Goal: Information Seeking & Learning: Compare options

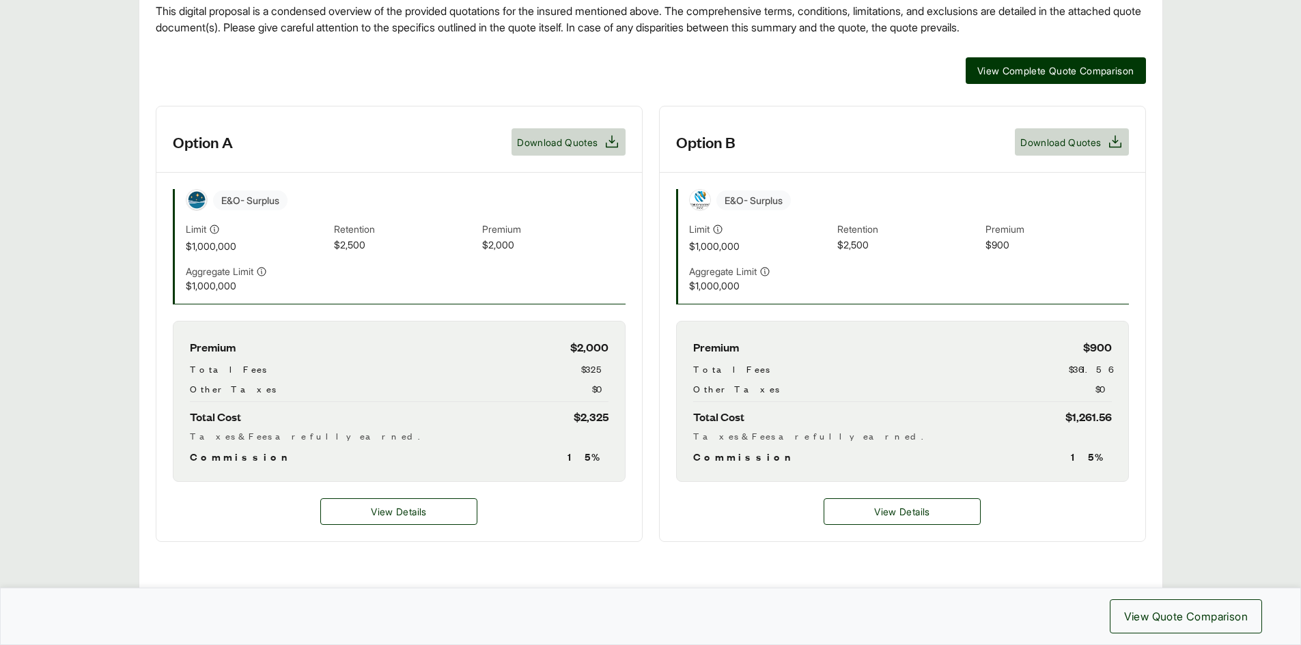
scroll to position [341, 0]
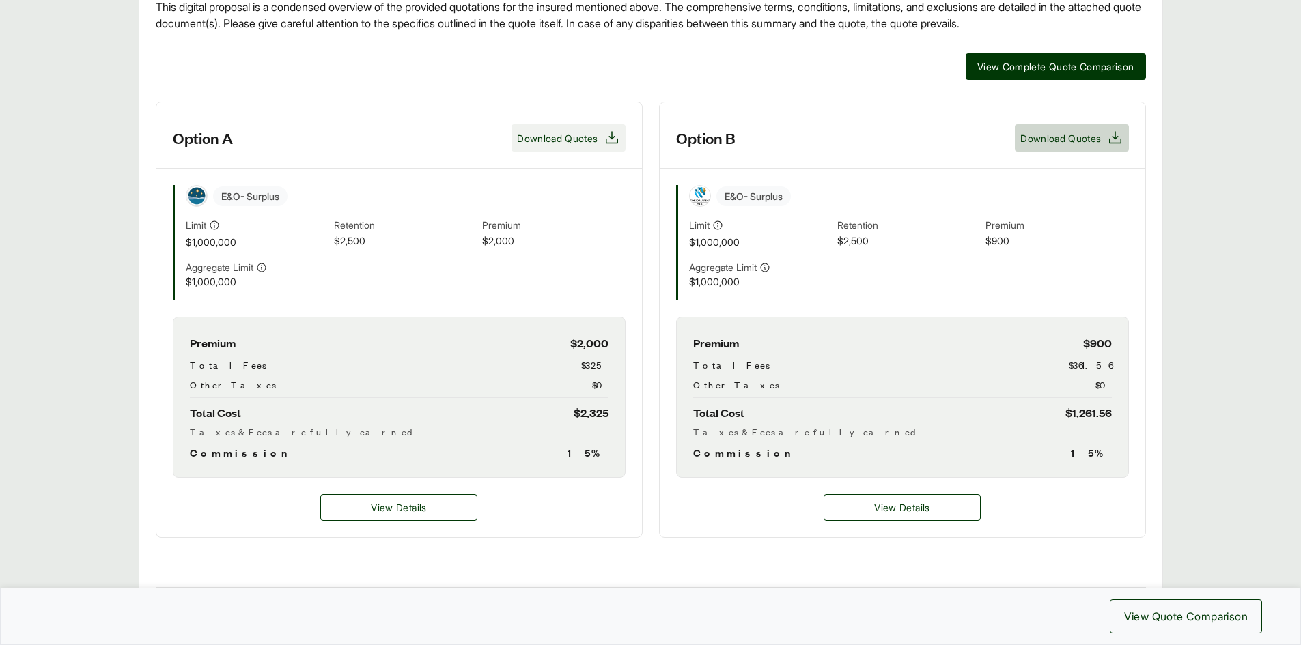
click at [574, 132] on span "Download Quotes" at bounding box center [557, 138] width 81 height 14
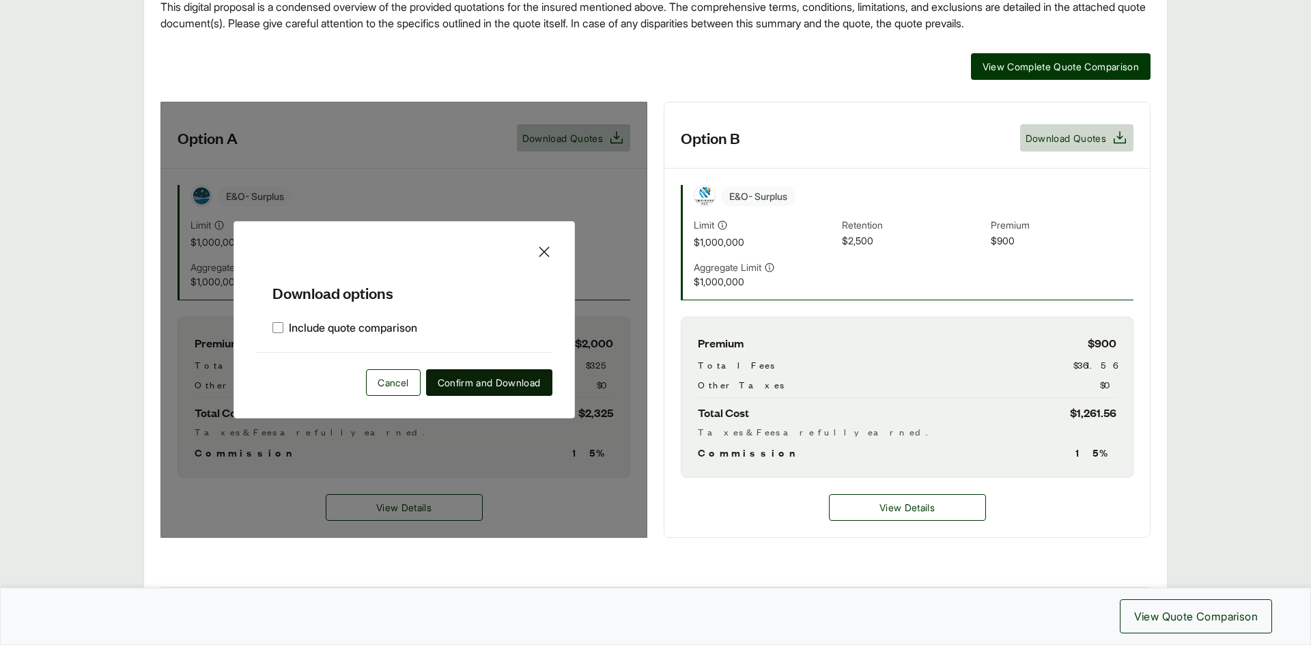
click at [465, 385] on span "Confirm and Download" at bounding box center [489, 382] width 103 height 14
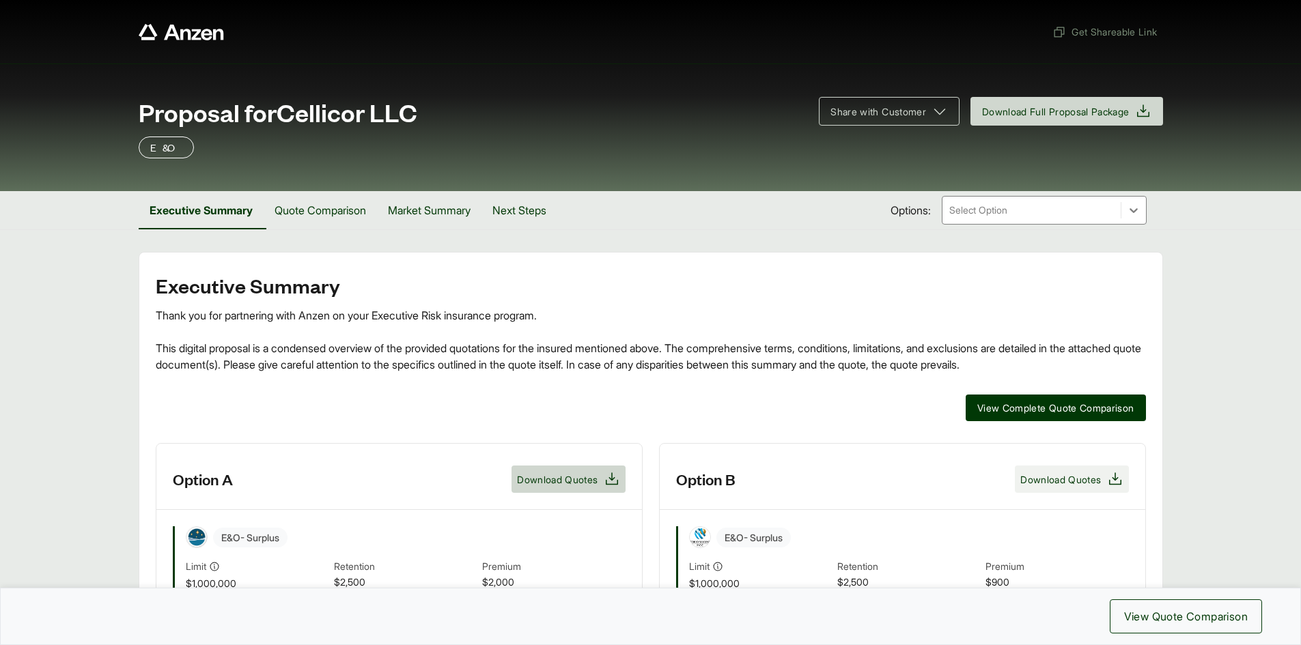
click at [1062, 476] on span "Download Quotes" at bounding box center [1060, 479] width 81 height 14
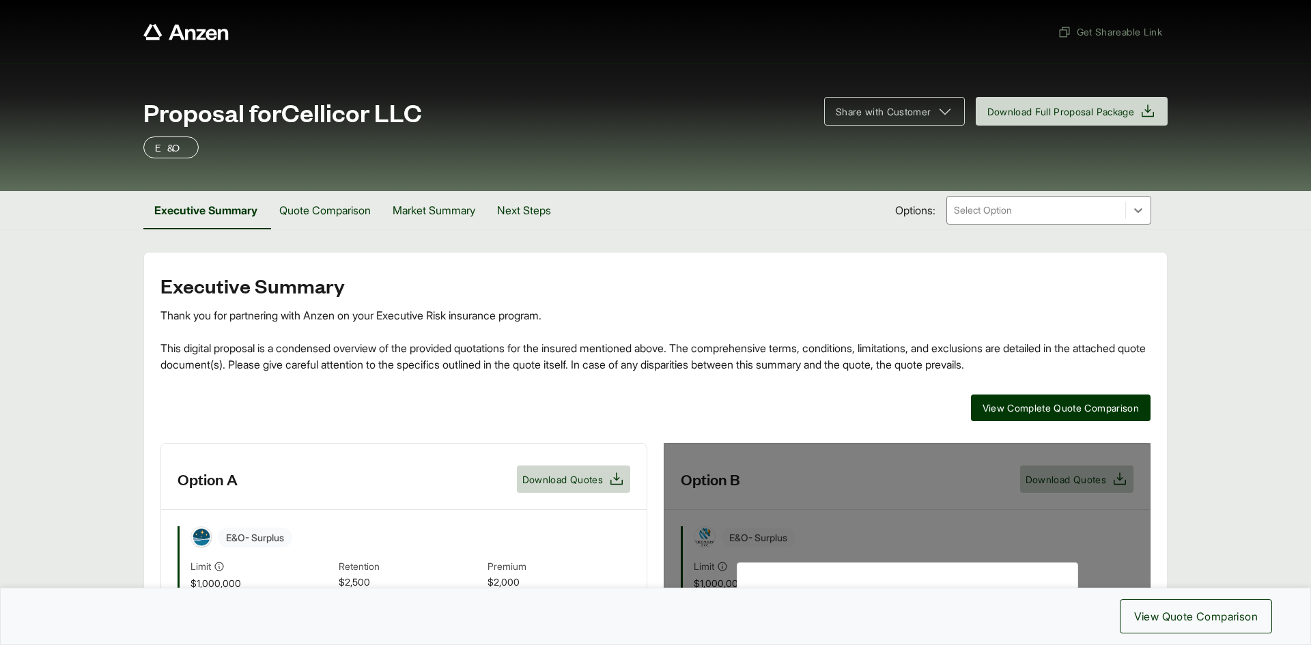
click at [758, 382] on div "Executive Summary Thank you for partnering with Anzen on your Executive Risk in…" at bounding box center [655, 576] width 990 height 605
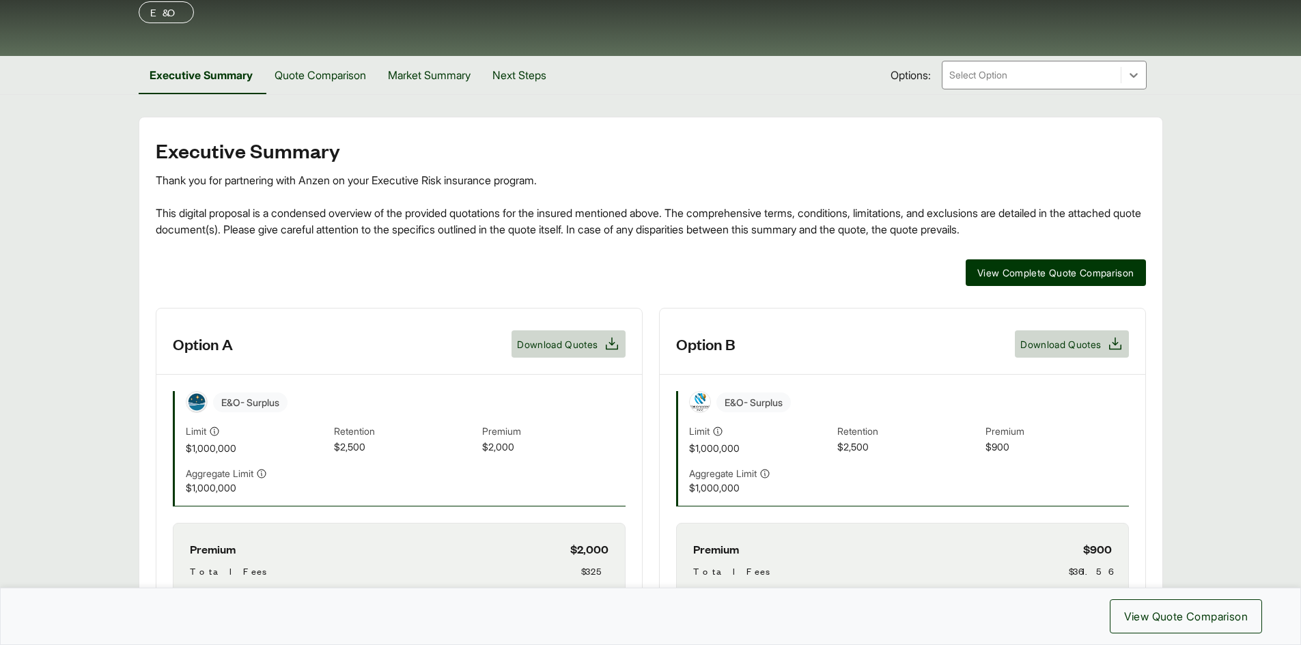
scroll to position [137, 0]
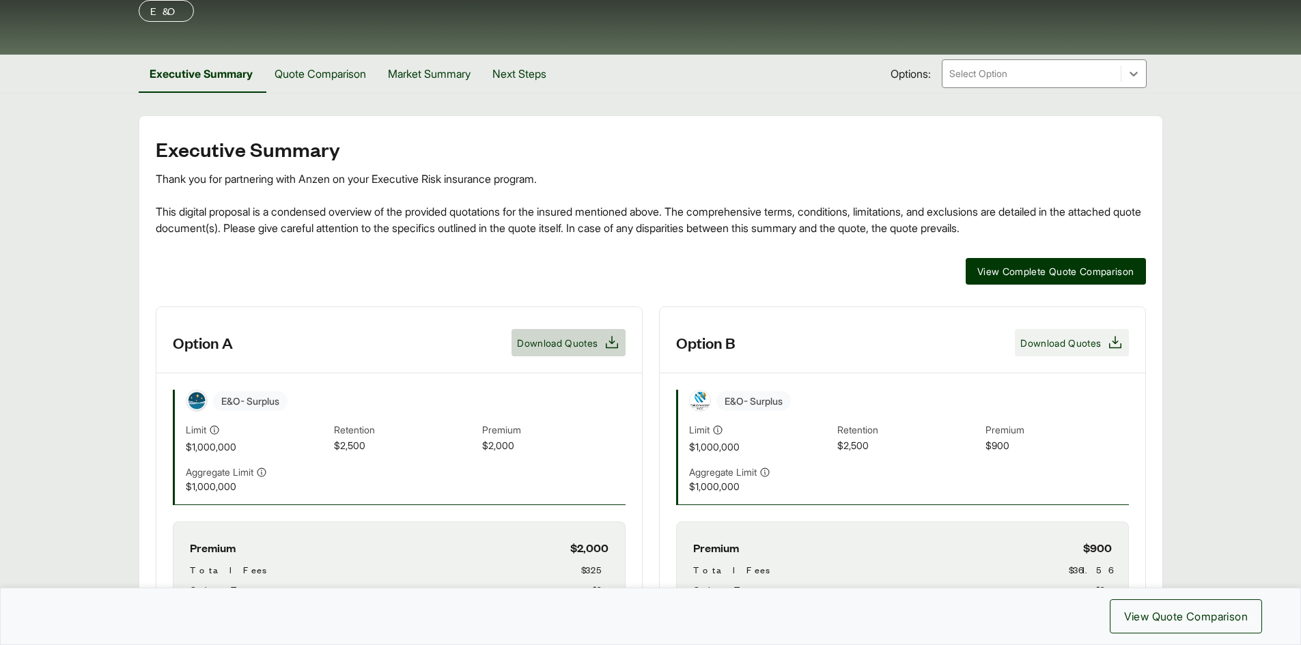
click at [1052, 347] on span "Download Quotes" at bounding box center [1060, 343] width 81 height 14
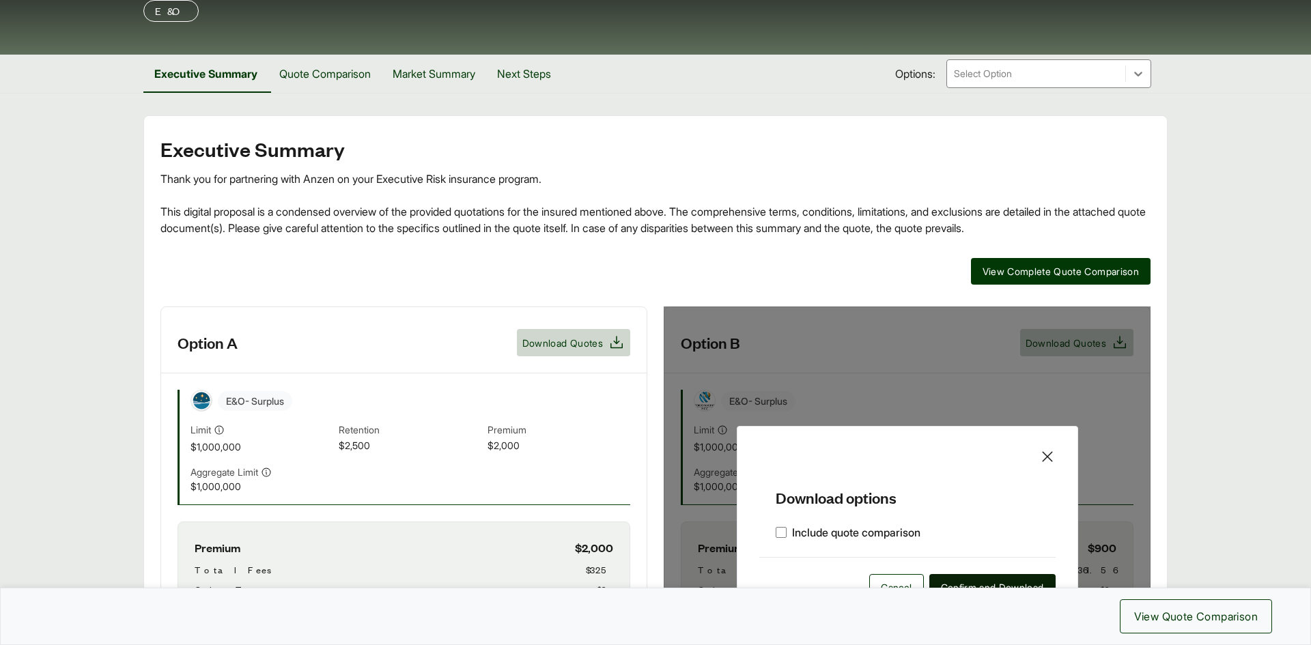
click at [959, 582] on span "Confirm and Download" at bounding box center [992, 587] width 103 height 14
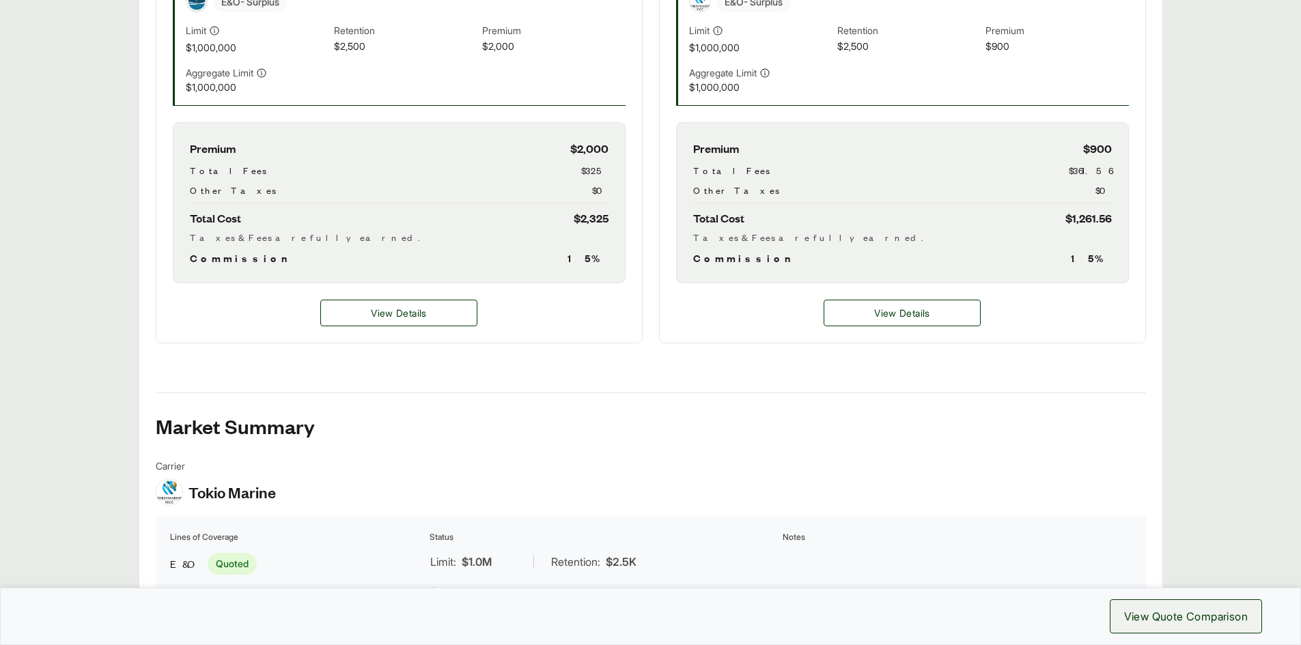
scroll to position [546, 0]
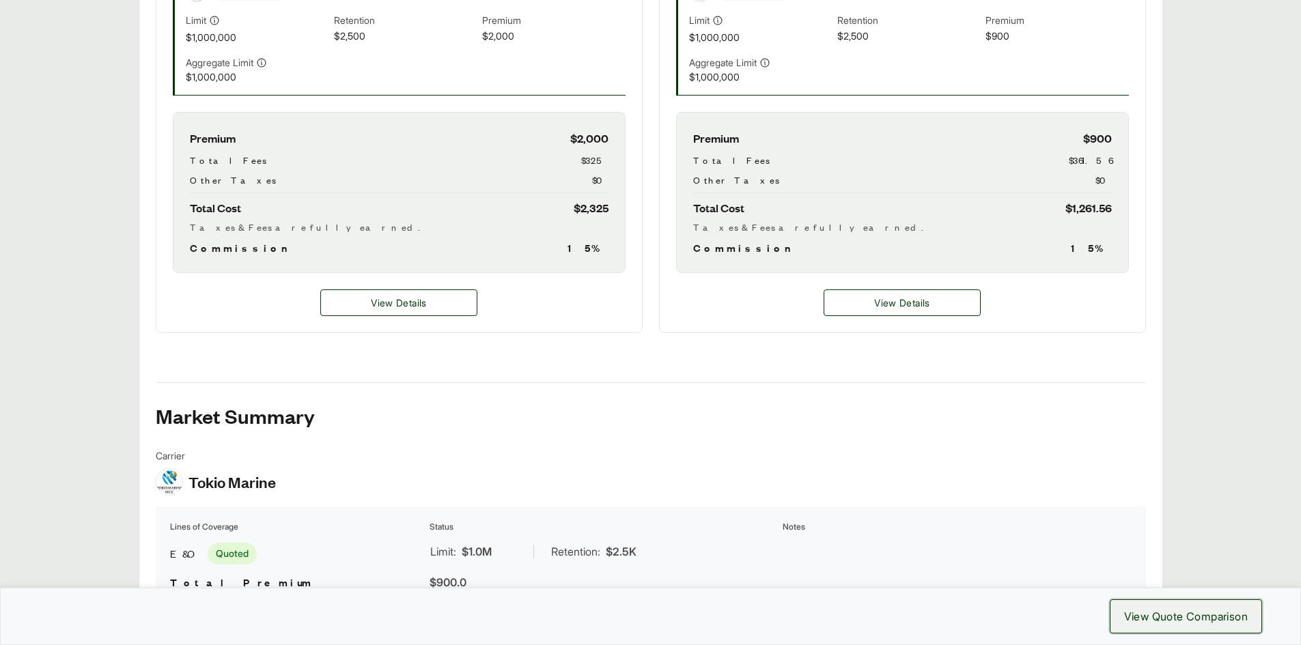
click at [1165, 607] on button "View Quote Comparison" at bounding box center [1185, 616] width 152 height 34
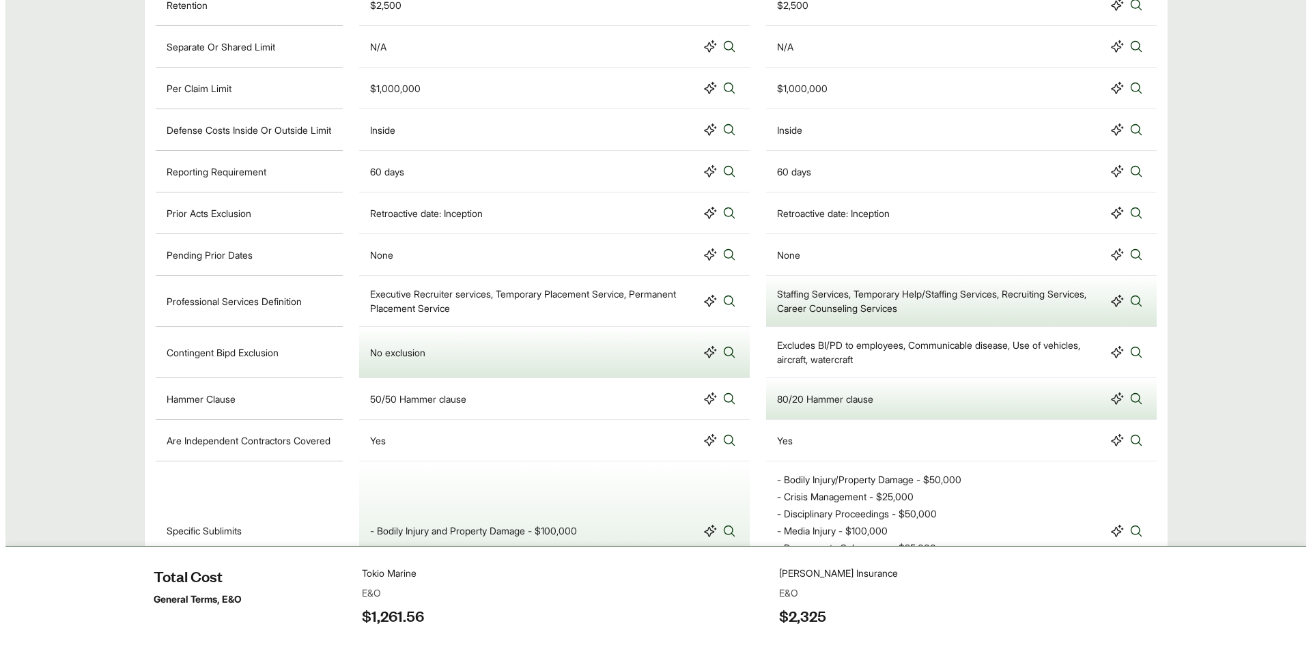
scroll to position [956, 0]
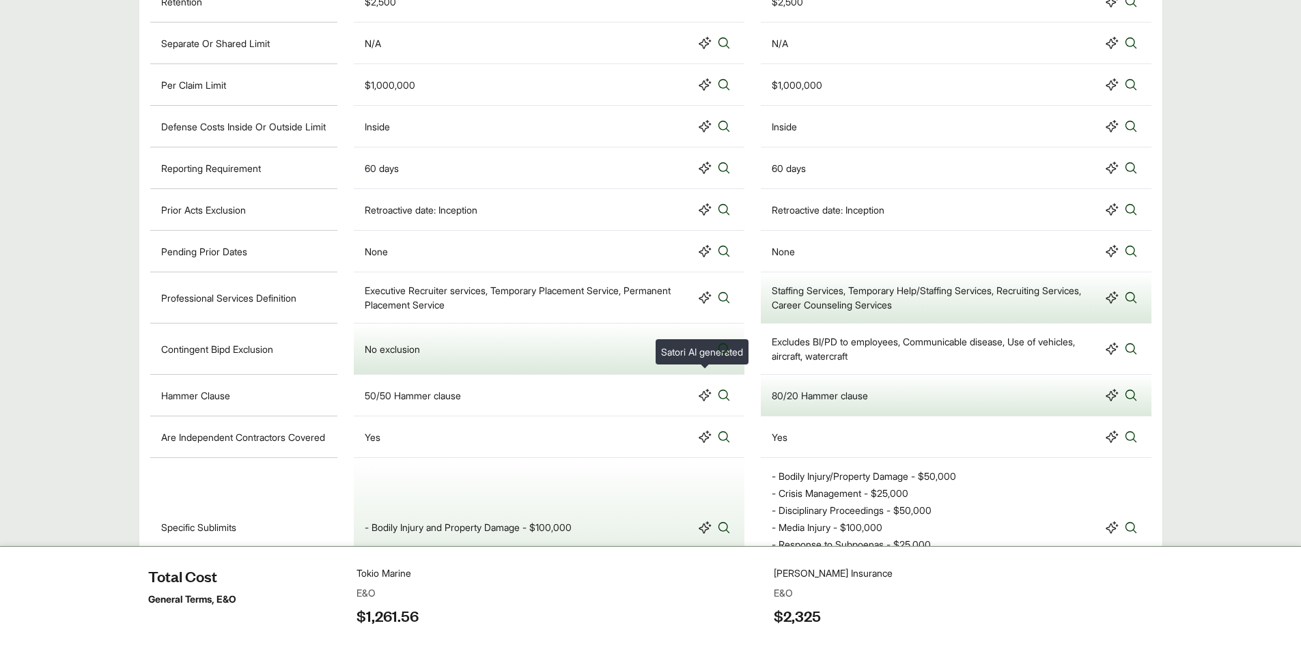
click at [705, 355] on icon at bounding box center [704, 349] width 12 height 12
click at [700, 356] on icon at bounding box center [705, 349] width 14 height 14
click at [726, 354] on icon at bounding box center [723, 348] width 11 height 11
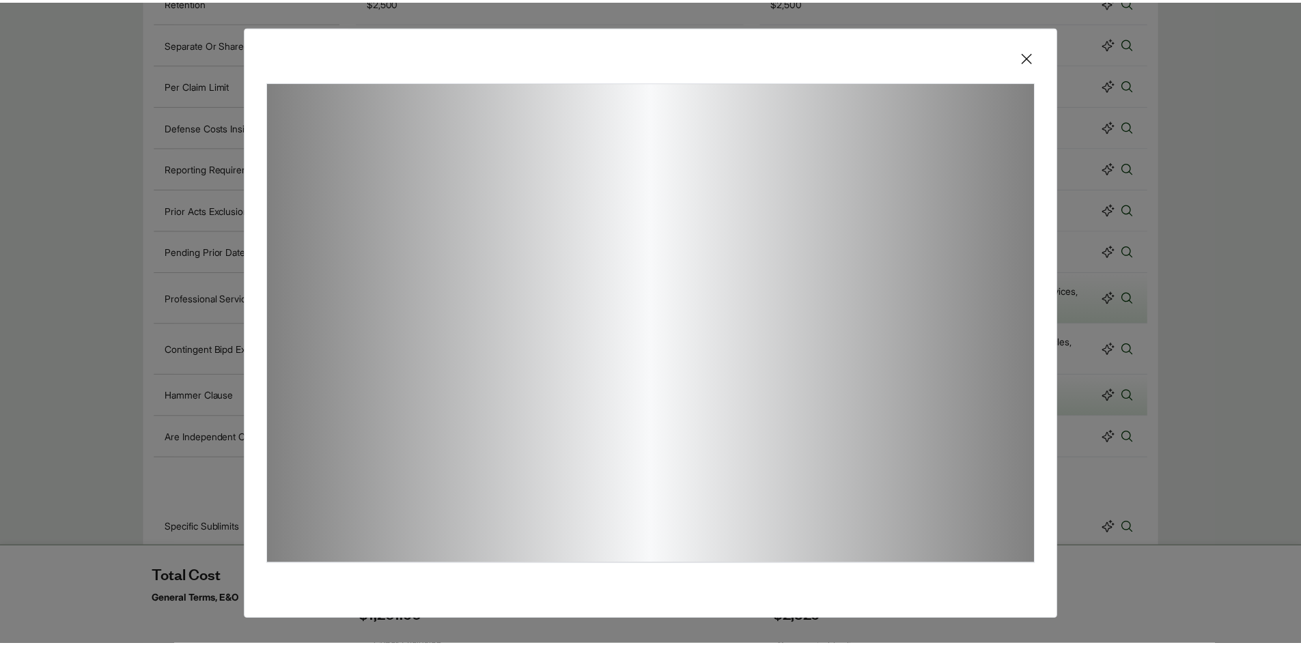
scroll to position [8, 0]
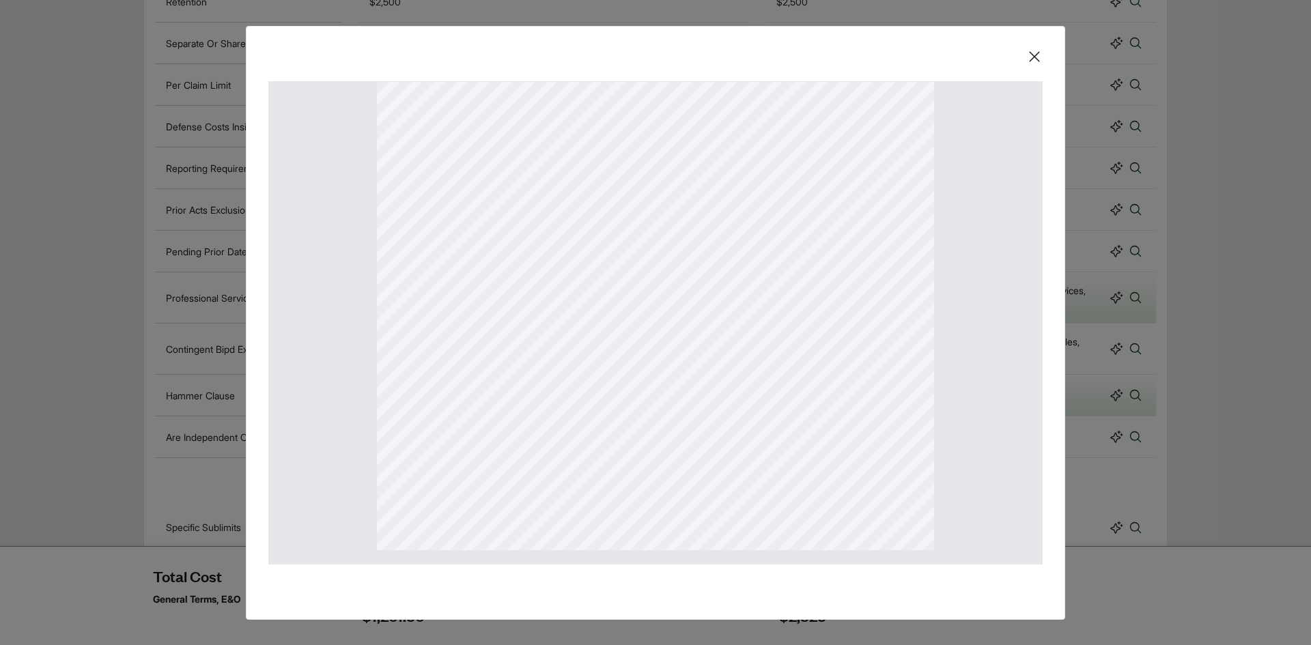
click at [1033, 59] on icon at bounding box center [1034, 56] width 16 height 16
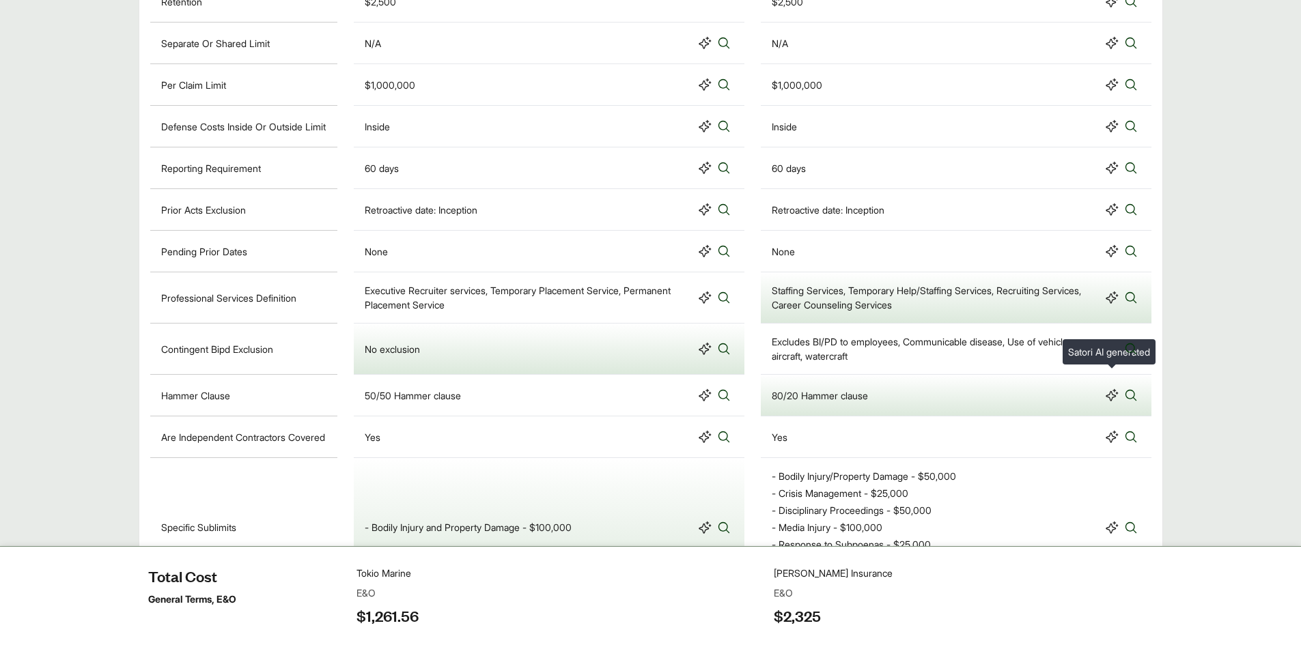
click at [1111, 356] on icon at bounding box center [1112, 349] width 14 height 14
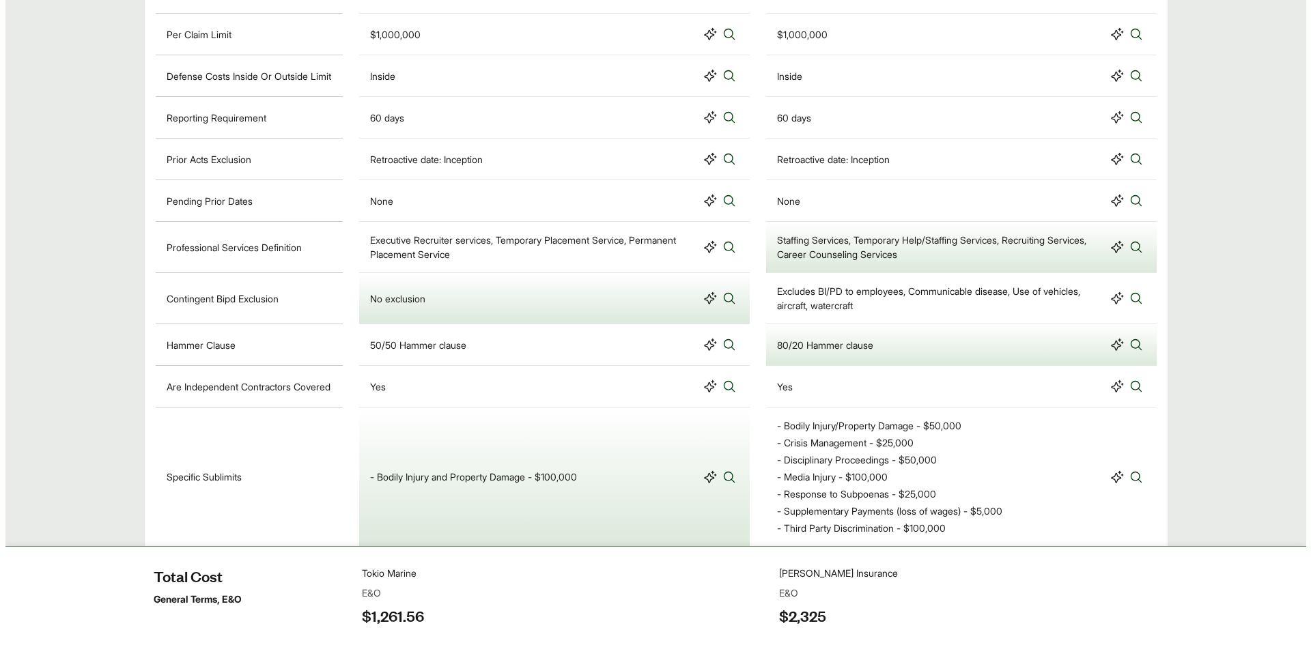
scroll to position [1092, 0]
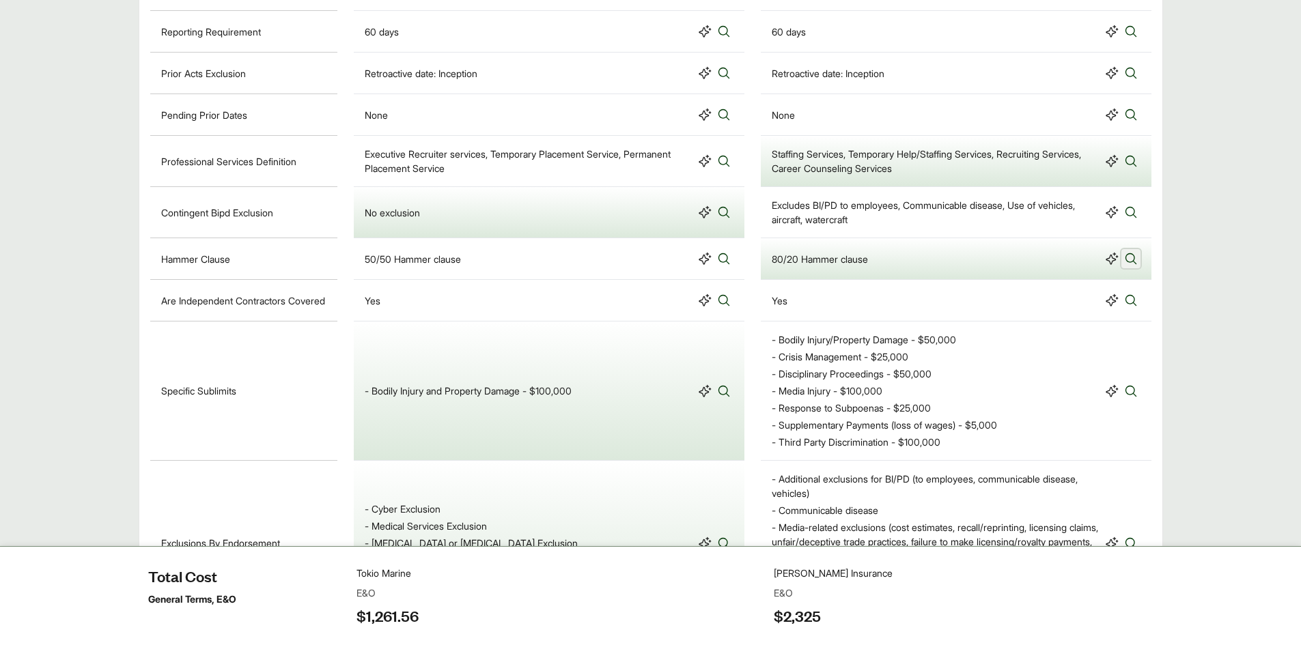
click at [1131, 266] on icon at bounding box center [1131, 259] width 14 height 14
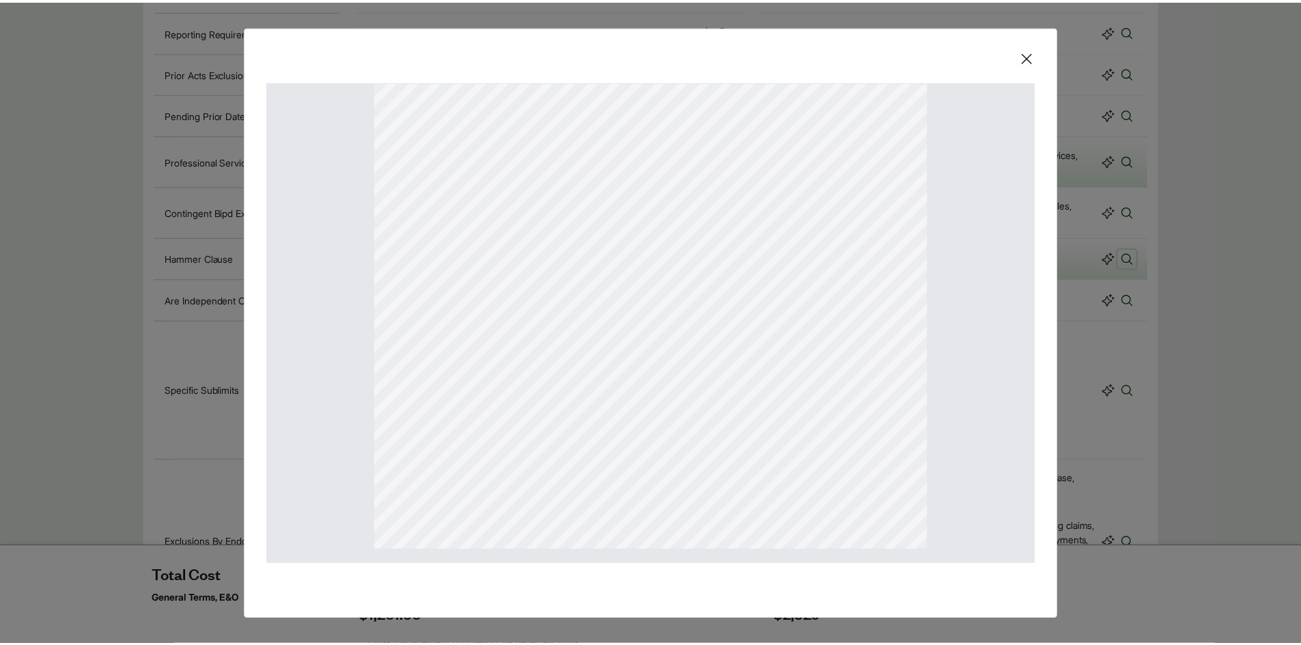
scroll to position [145, 0]
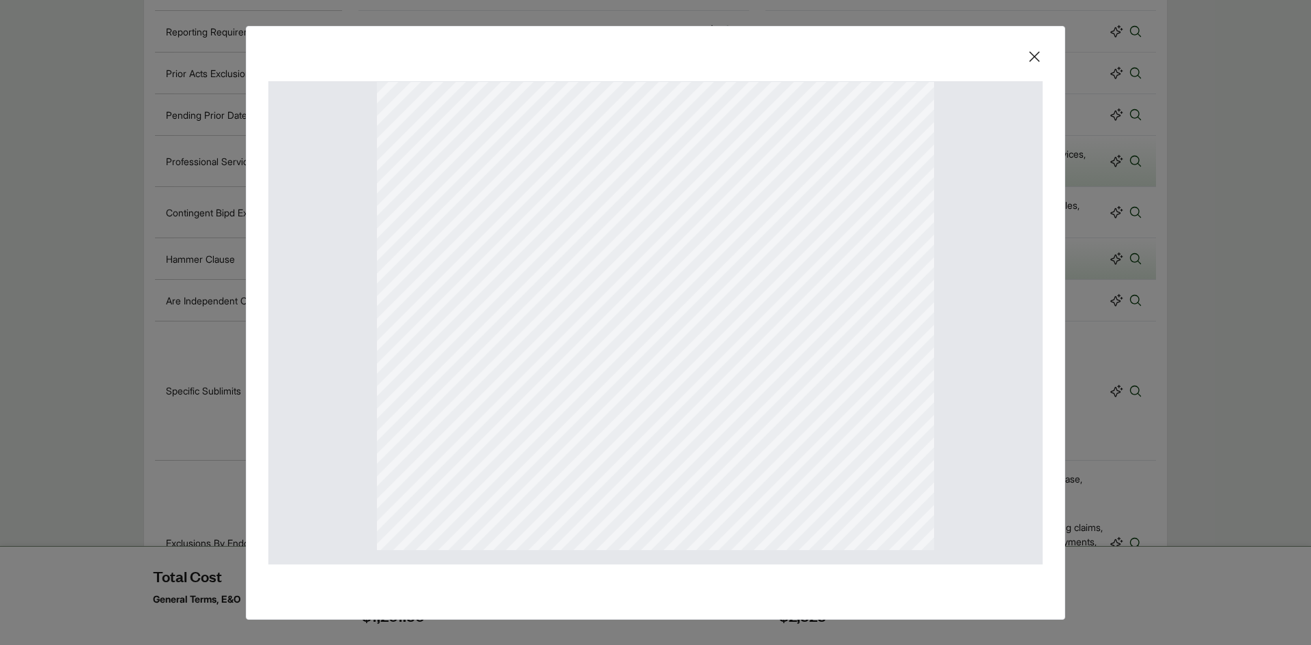
click at [1039, 56] on icon at bounding box center [1034, 56] width 16 height 16
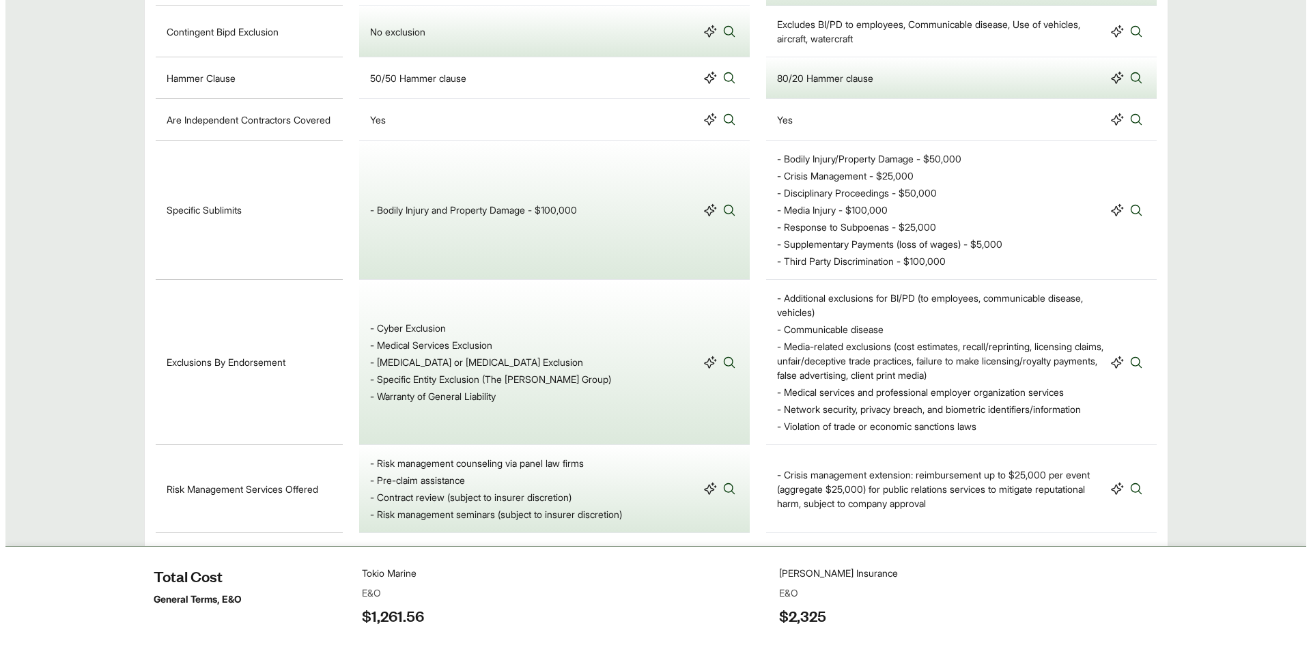
scroll to position [1297, 0]
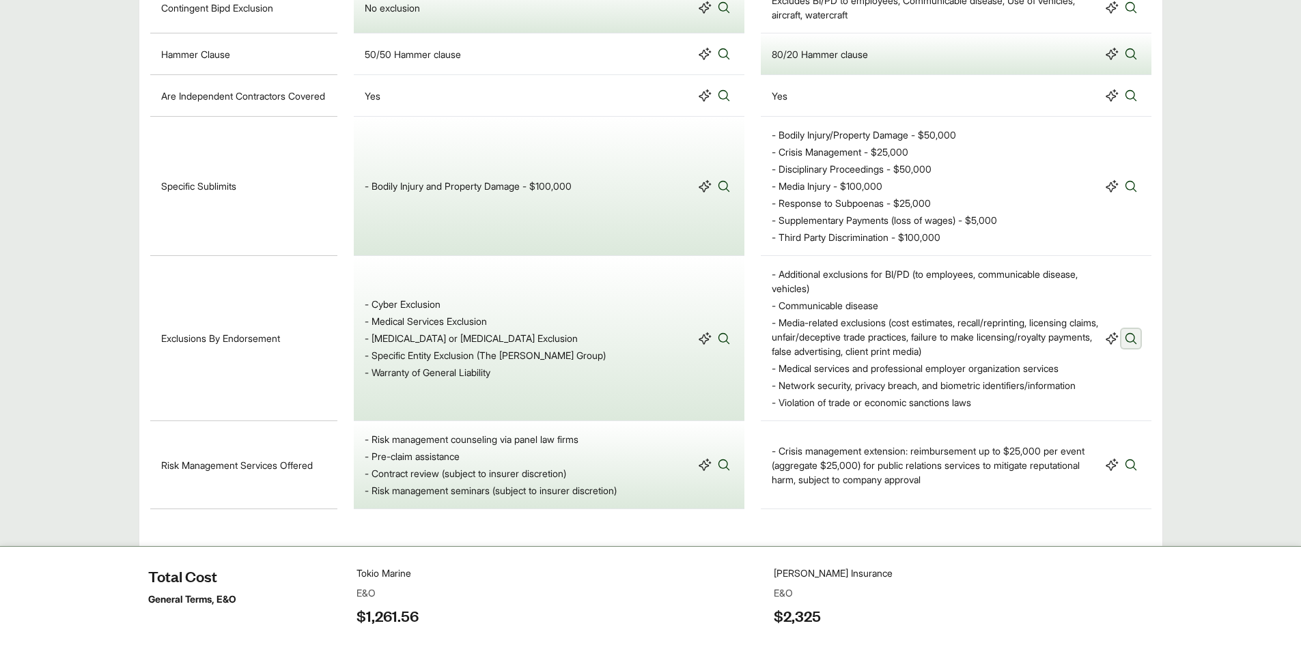
click at [1131, 345] on icon at bounding box center [1131, 339] width 14 height 14
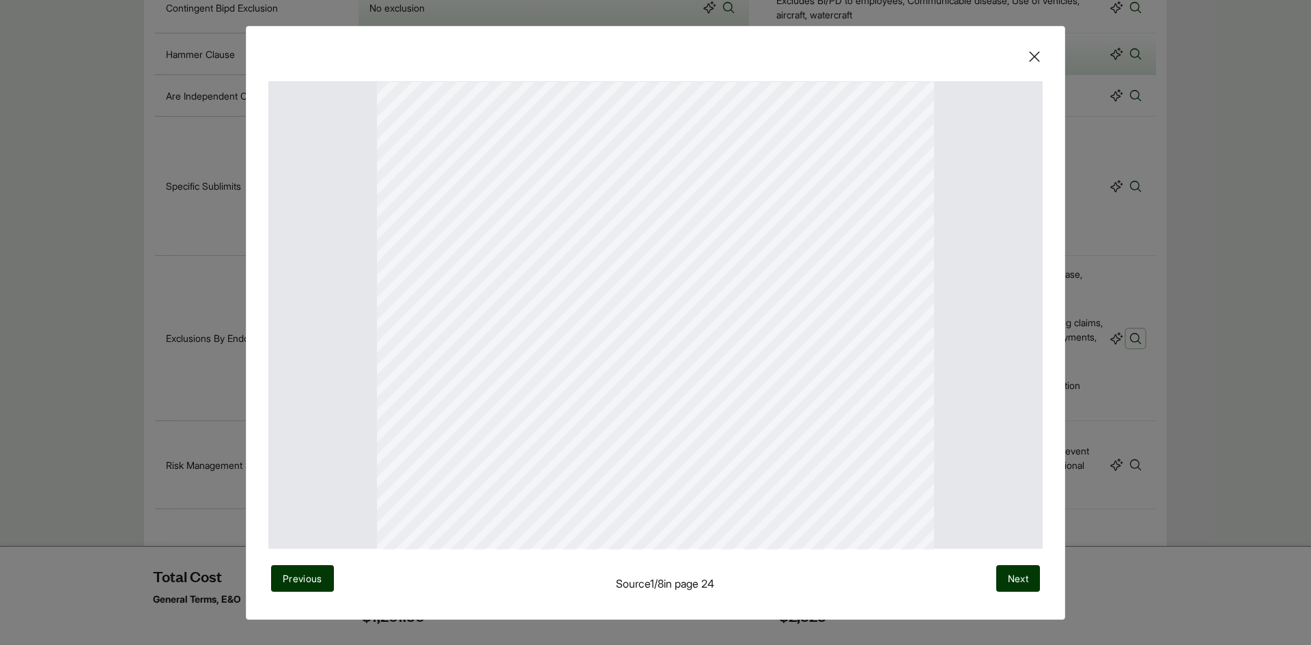
scroll to position [273, 0]
click at [1022, 579] on span "Next" at bounding box center [1018, 578] width 20 height 14
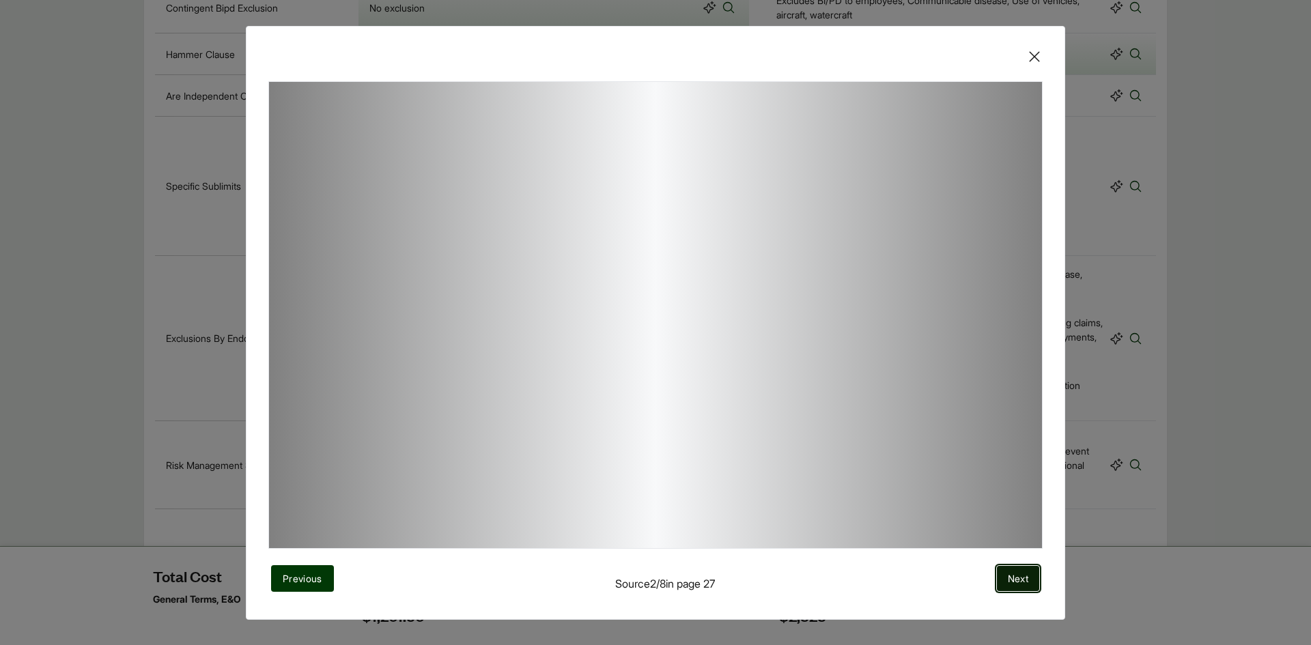
scroll to position [8, 0]
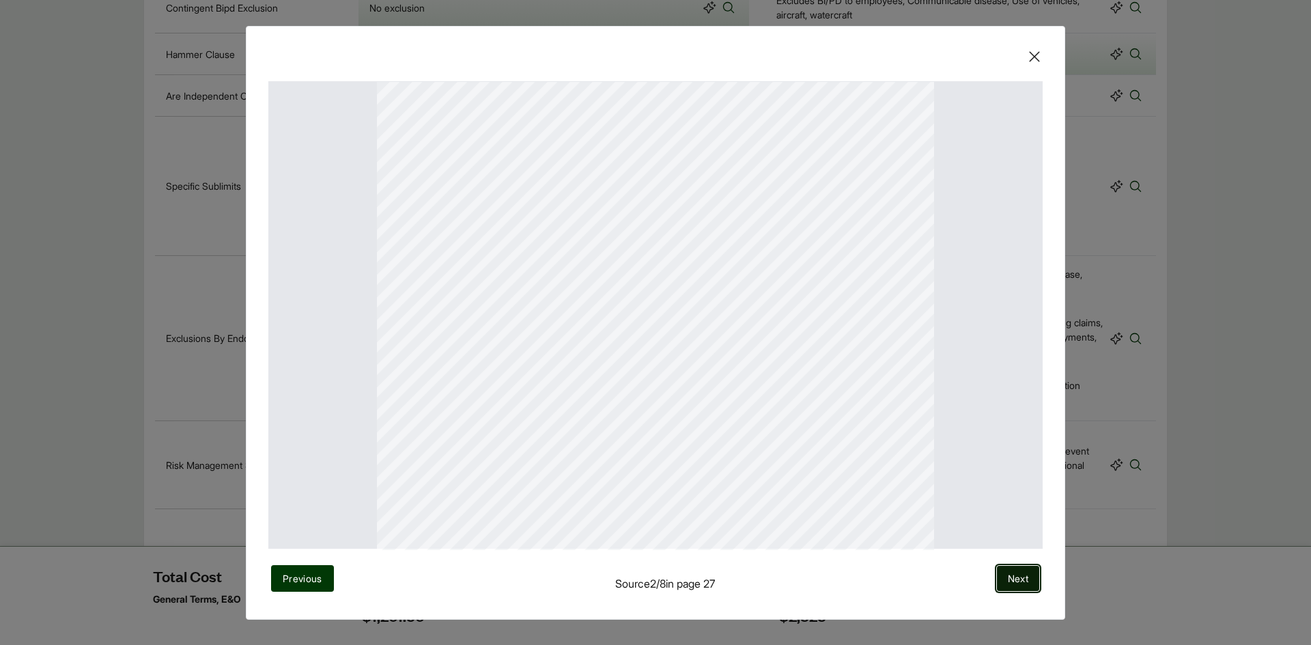
click at [1015, 575] on span "Next" at bounding box center [1018, 578] width 20 height 14
click at [1014, 573] on span "Next" at bounding box center [1018, 578] width 20 height 14
click at [299, 579] on span "Previous" at bounding box center [303, 578] width 40 height 14
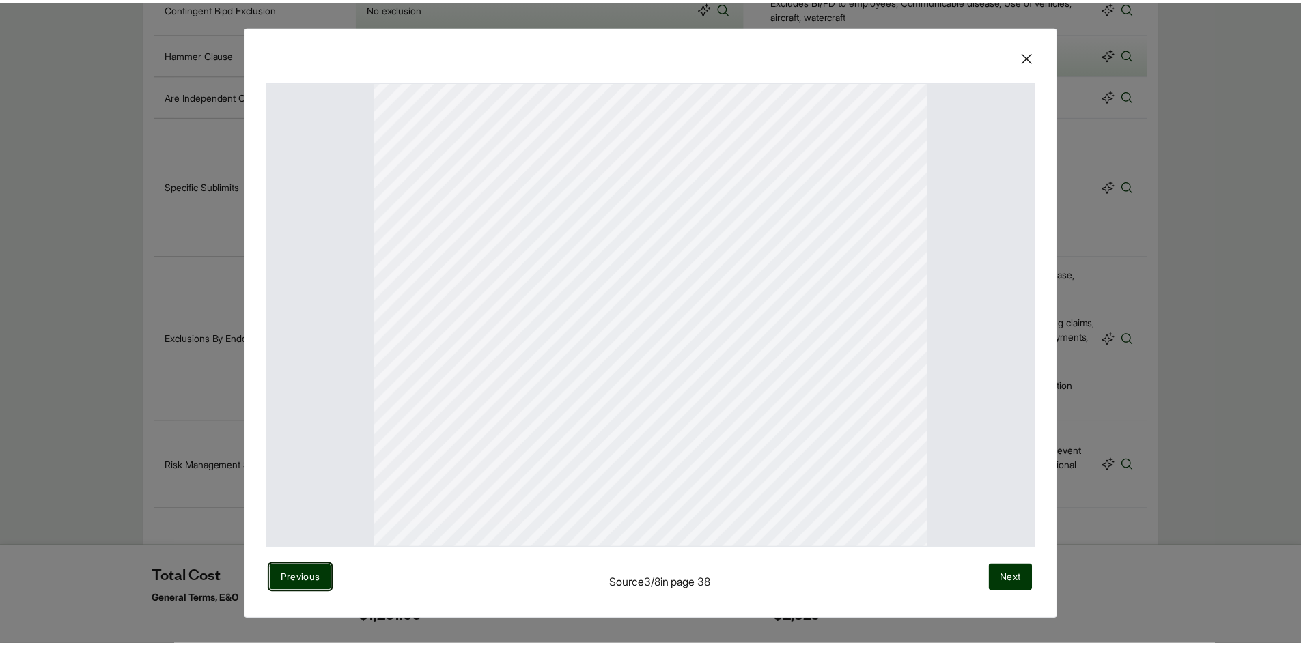
scroll to position [273, 0]
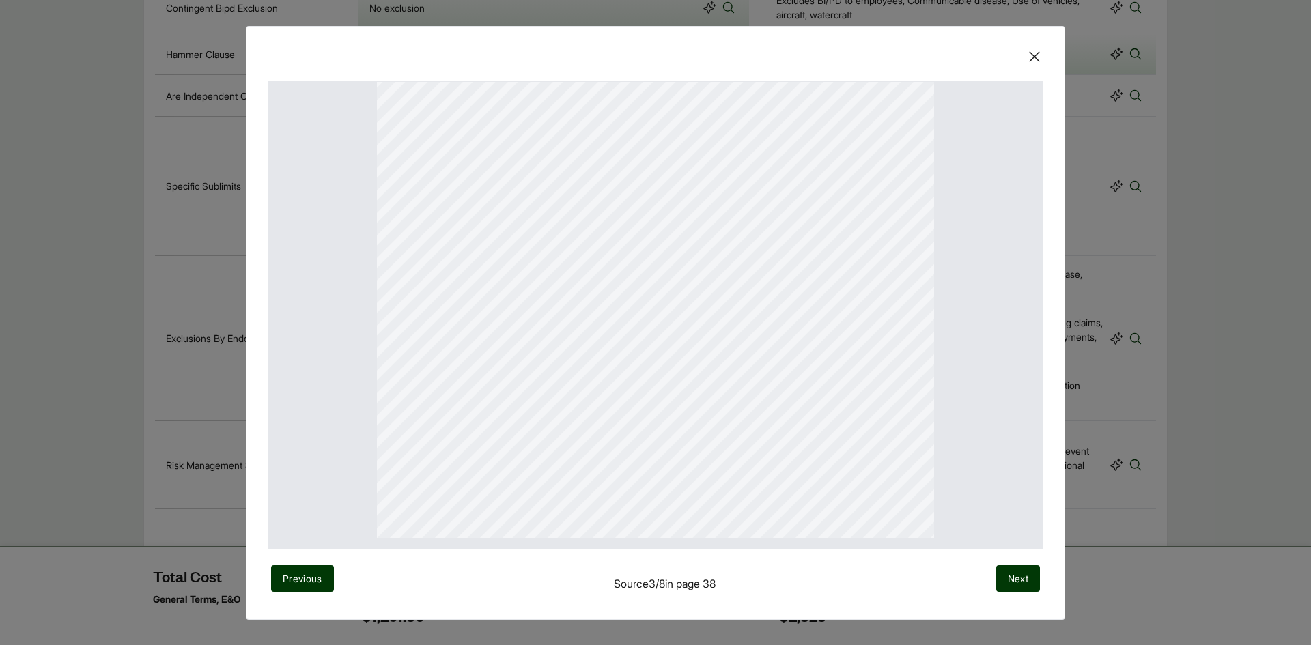
click at [1032, 62] on icon at bounding box center [1034, 56] width 16 height 16
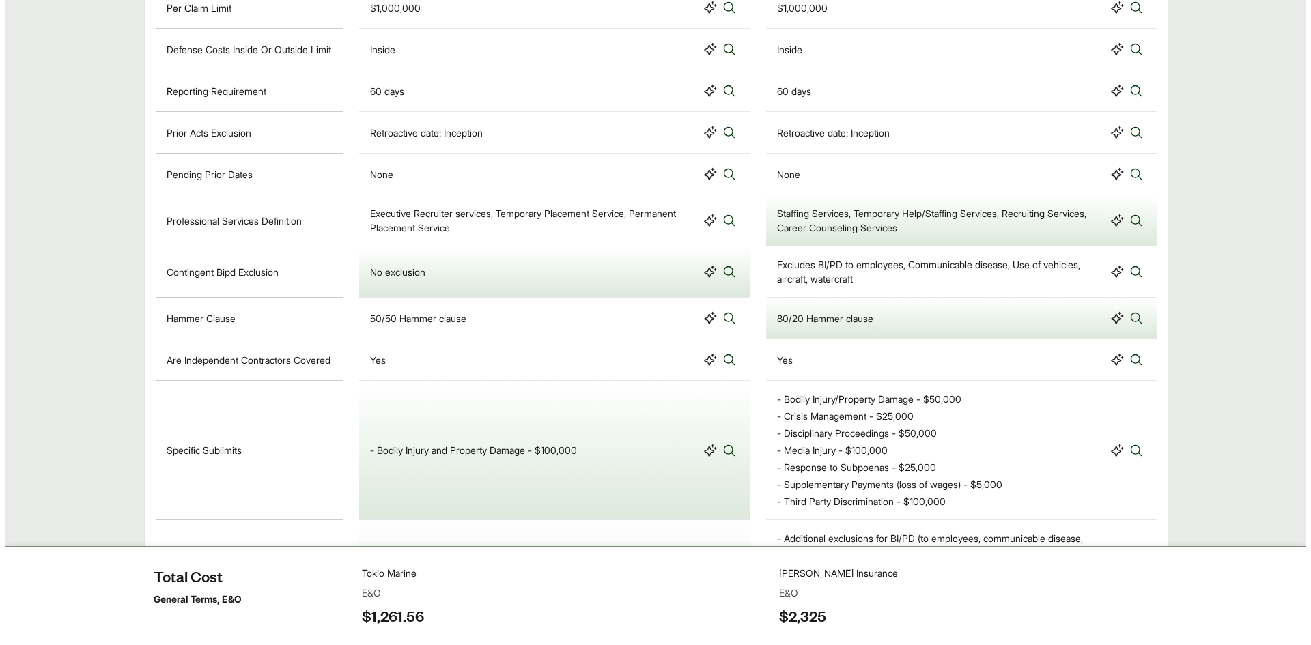
scroll to position [1169, 0]
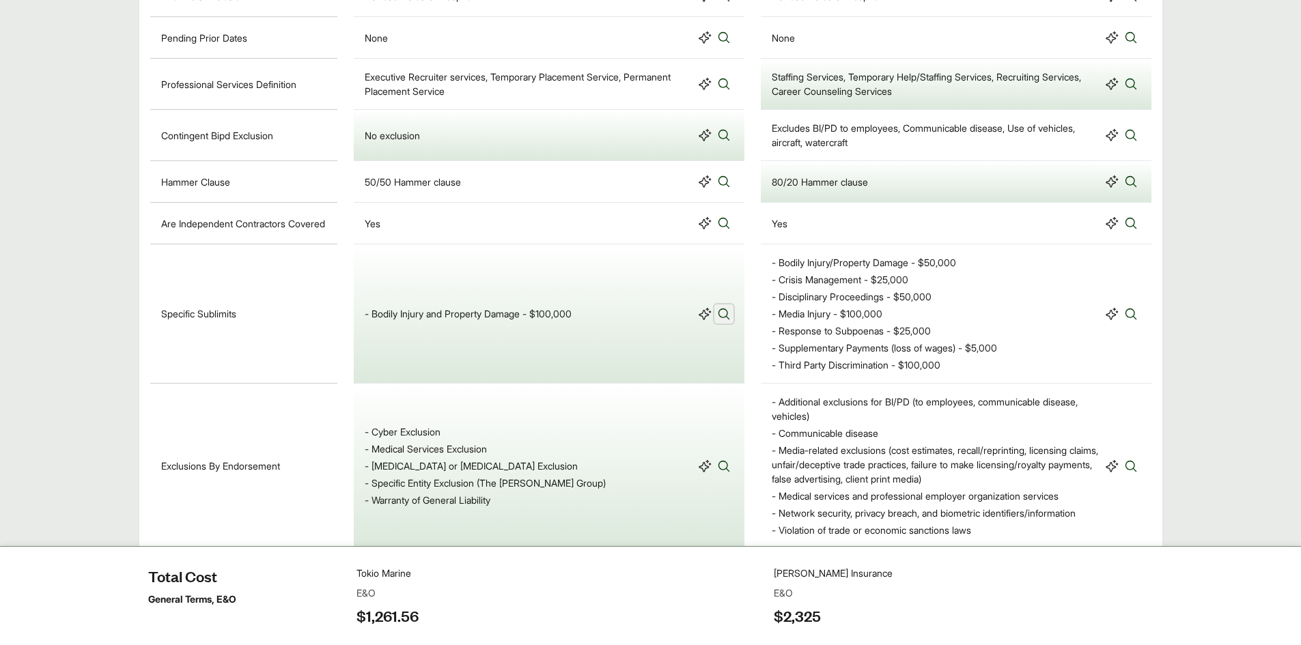
click at [720, 321] on icon at bounding box center [724, 314] width 14 height 14
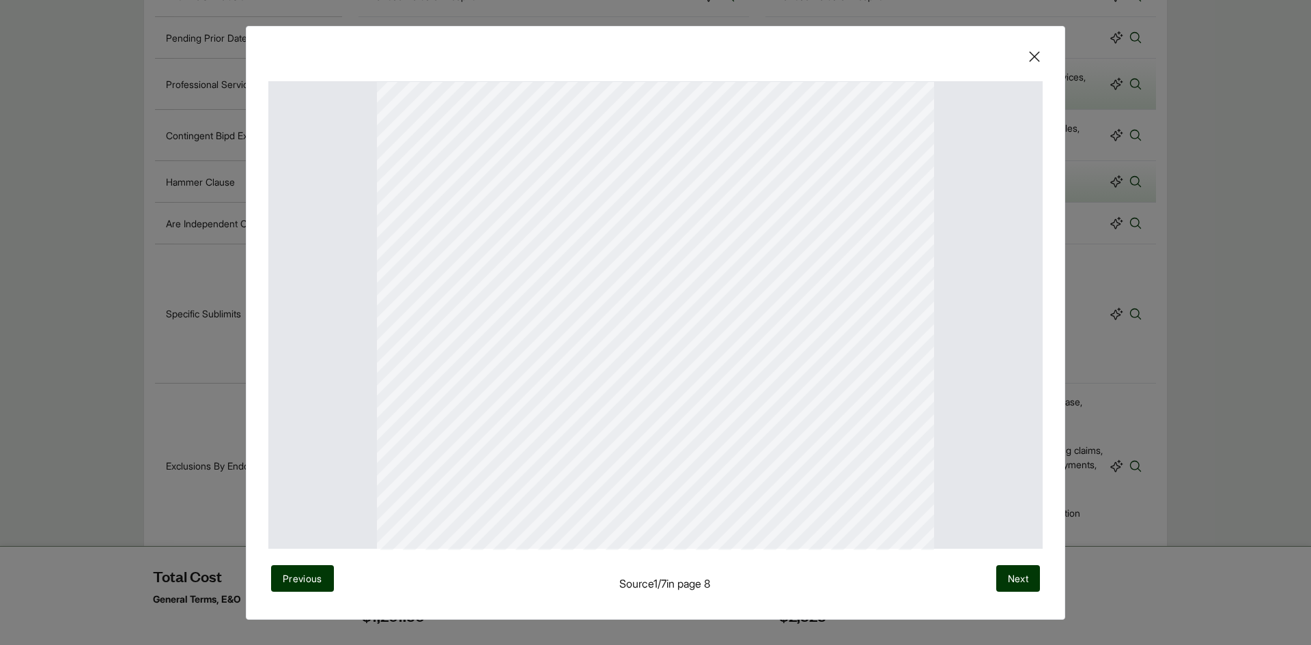
scroll to position [0, 0]
click at [1018, 580] on span "Next" at bounding box center [1018, 578] width 20 height 14
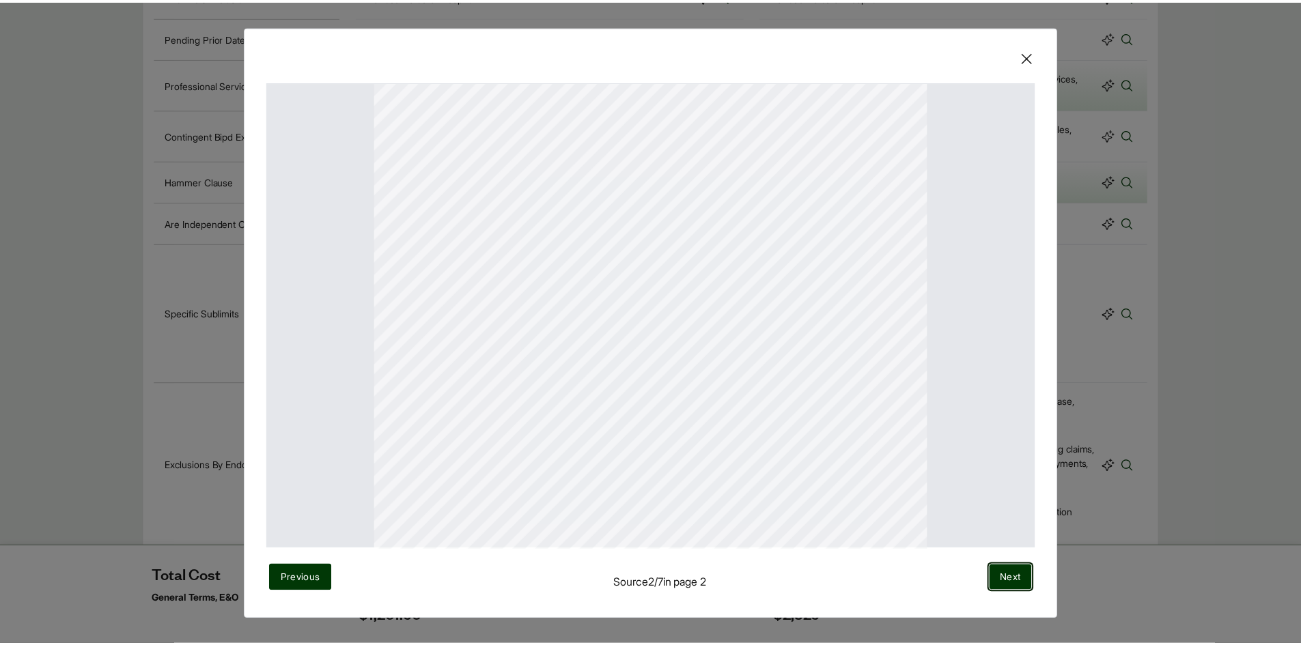
scroll to position [145, 0]
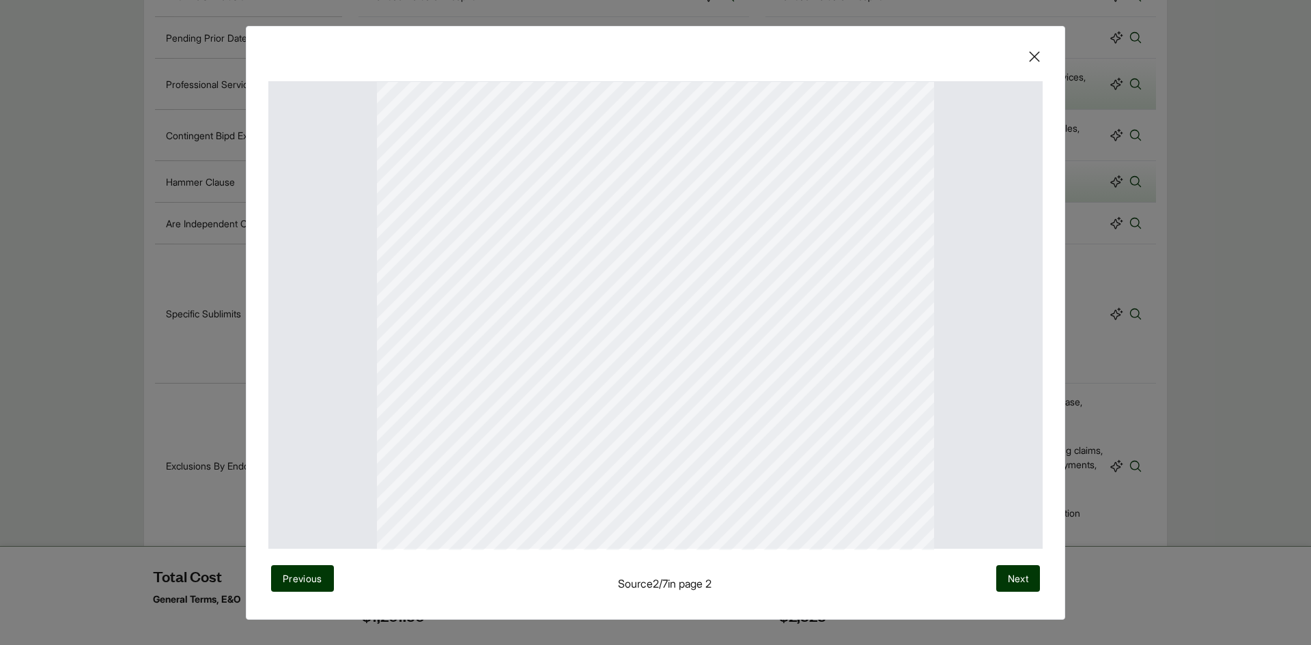
click at [1038, 57] on icon at bounding box center [1034, 56] width 16 height 16
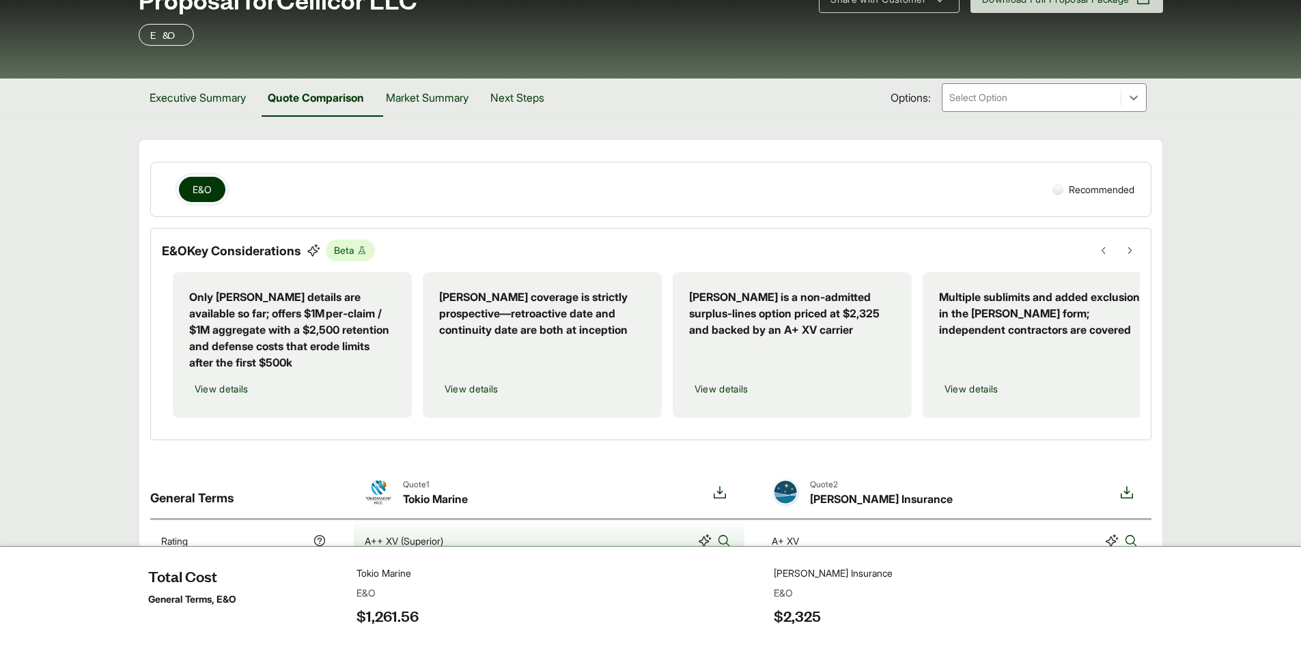
scroll to position [137, 0]
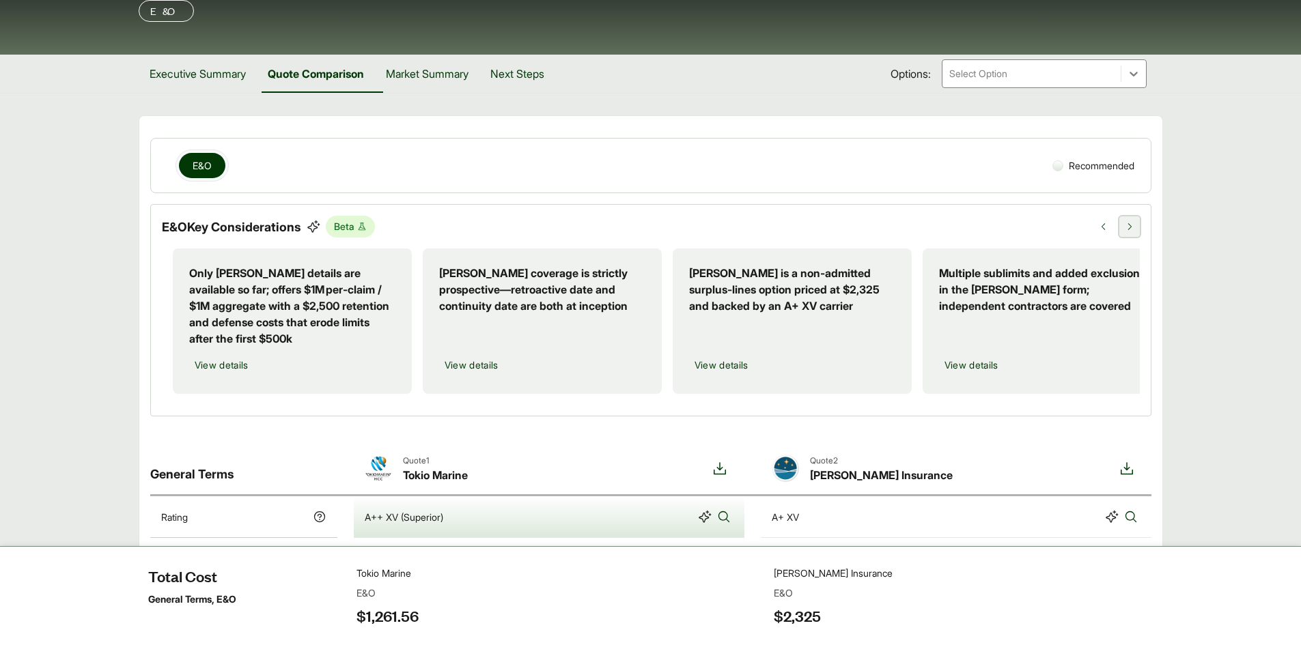
click at [1136, 227] on button at bounding box center [1129, 226] width 20 height 20
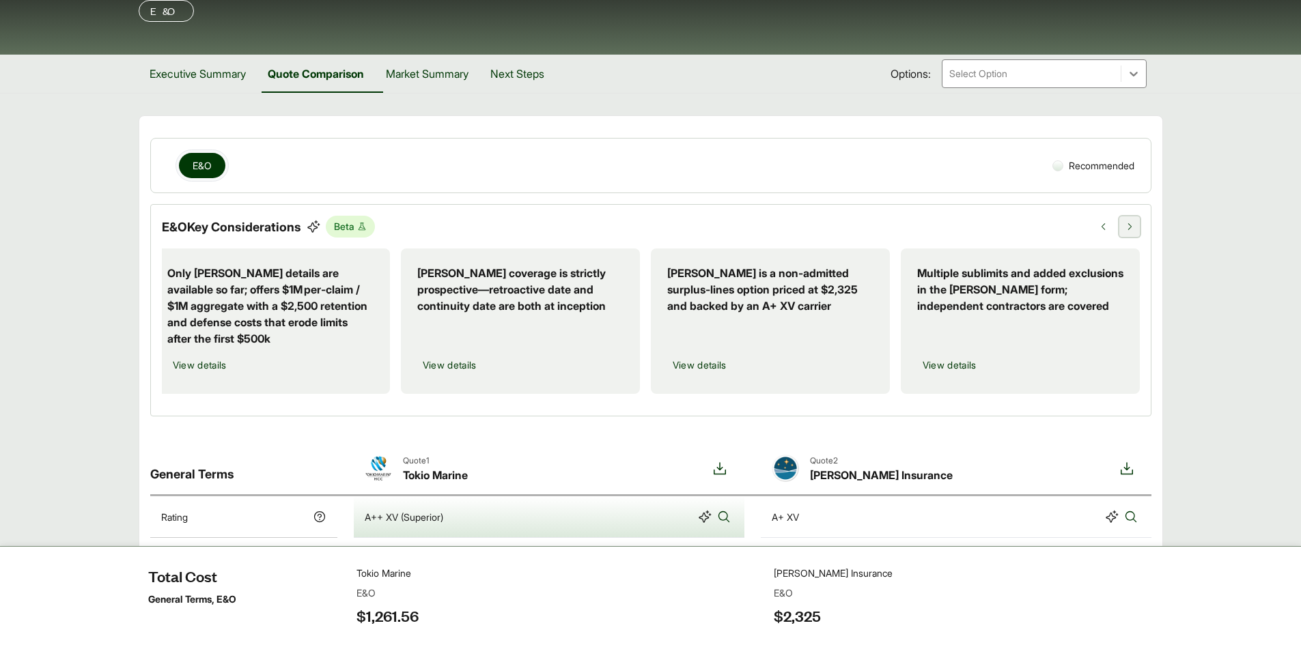
click at [1136, 227] on button at bounding box center [1129, 226] width 20 height 20
click at [1134, 227] on button at bounding box center [1129, 226] width 20 height 20
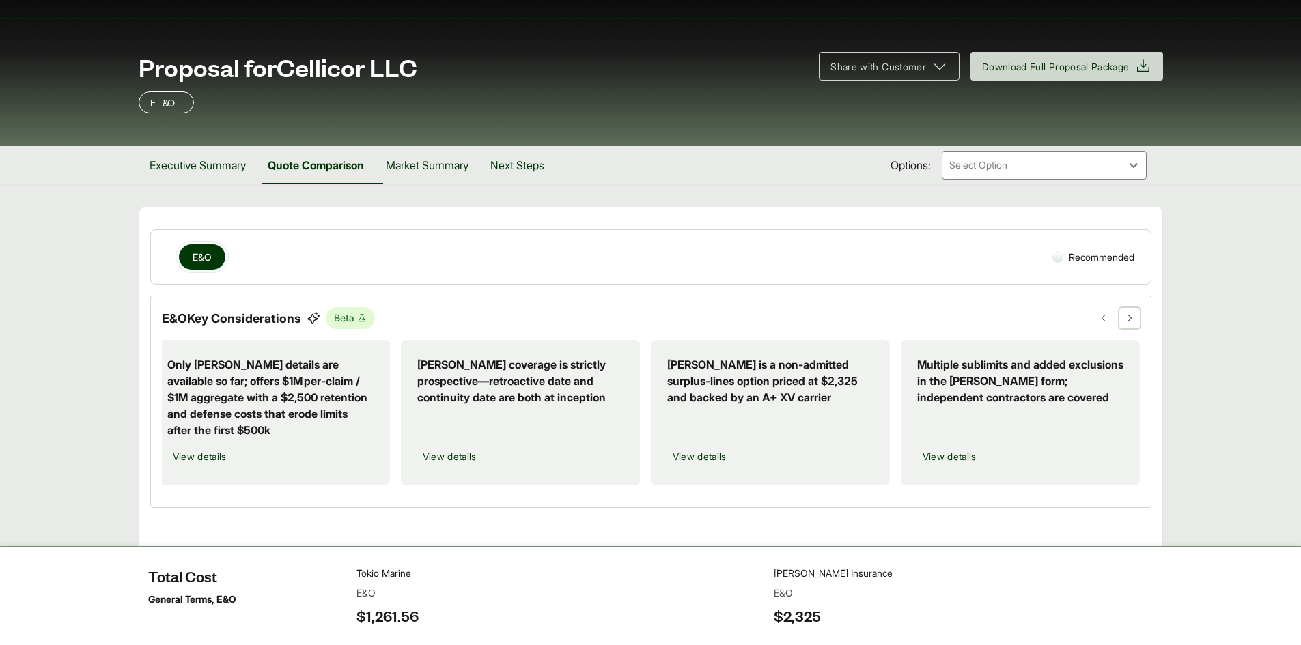
scroll to position [68, 0]
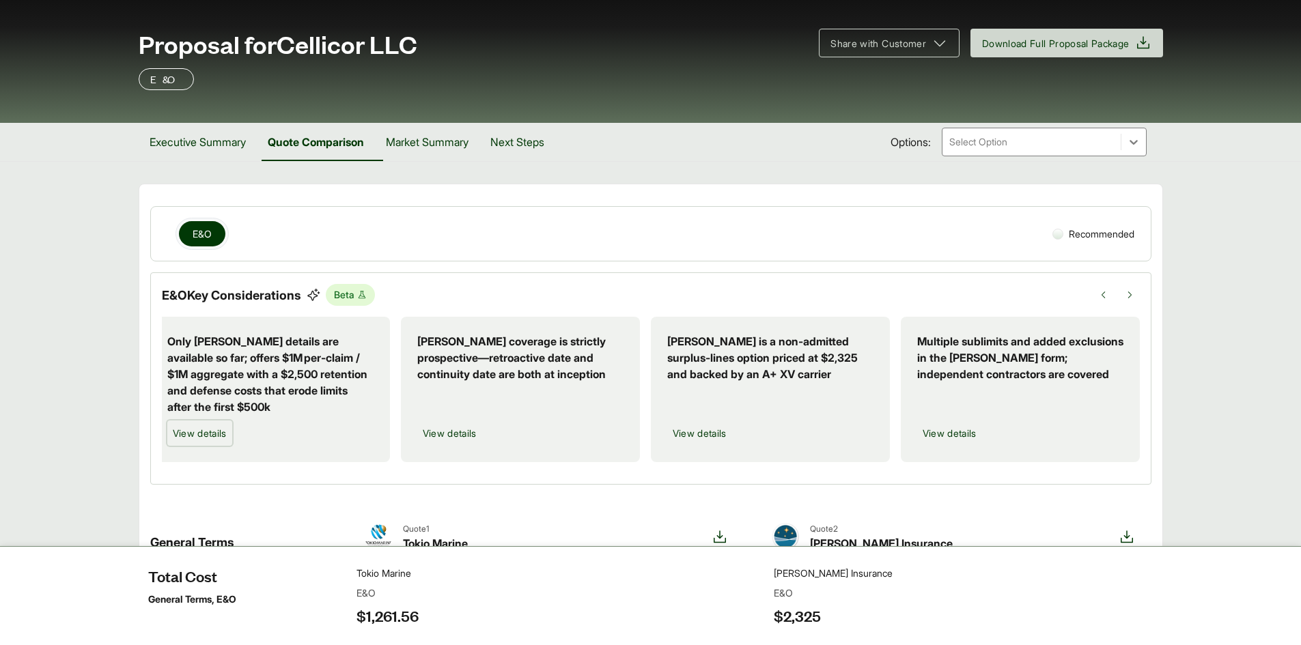
click at [205, 429] on span "View details" at bounding box center [200, 433] width 54 height 14
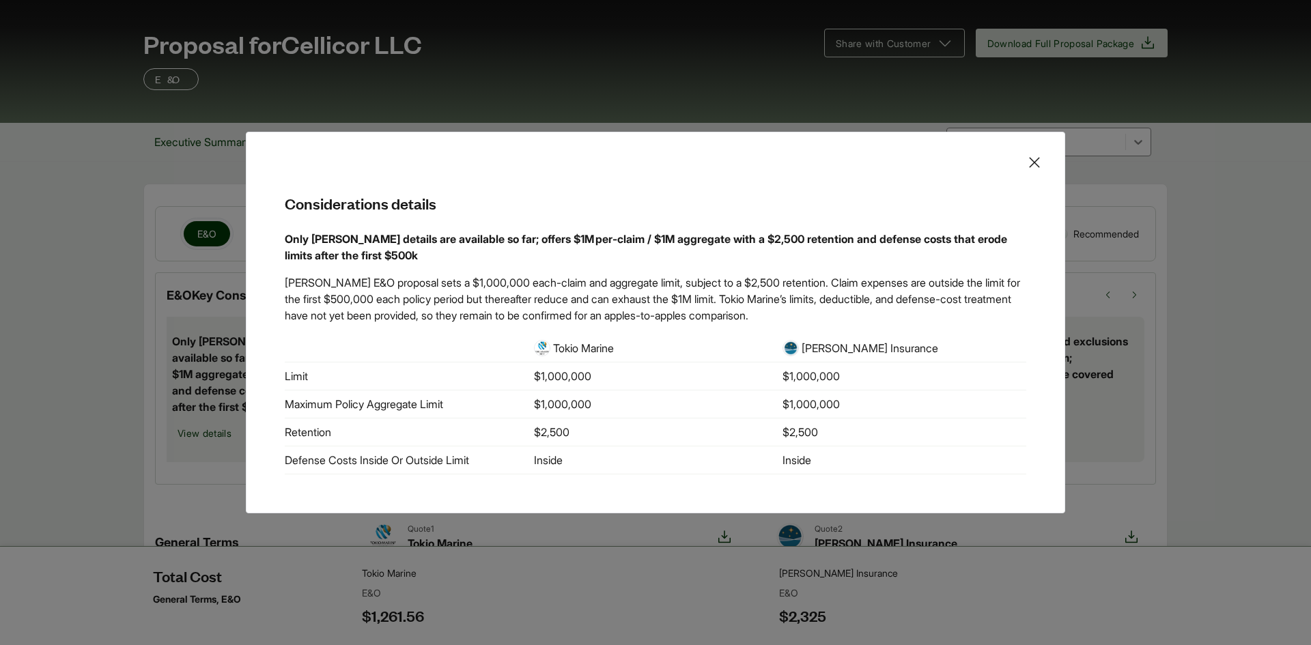
click at [1036, 163] on icon at bounding box center [1034, 162] width 16 height 16
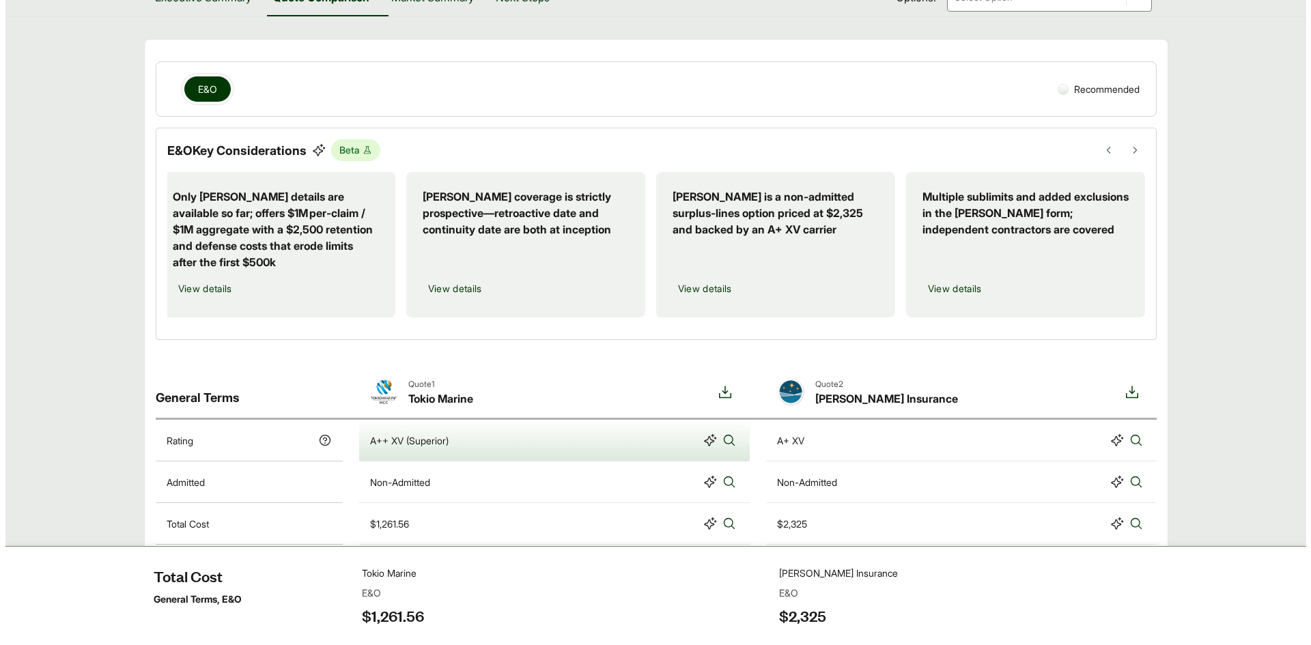
scroll to position [205, 0]
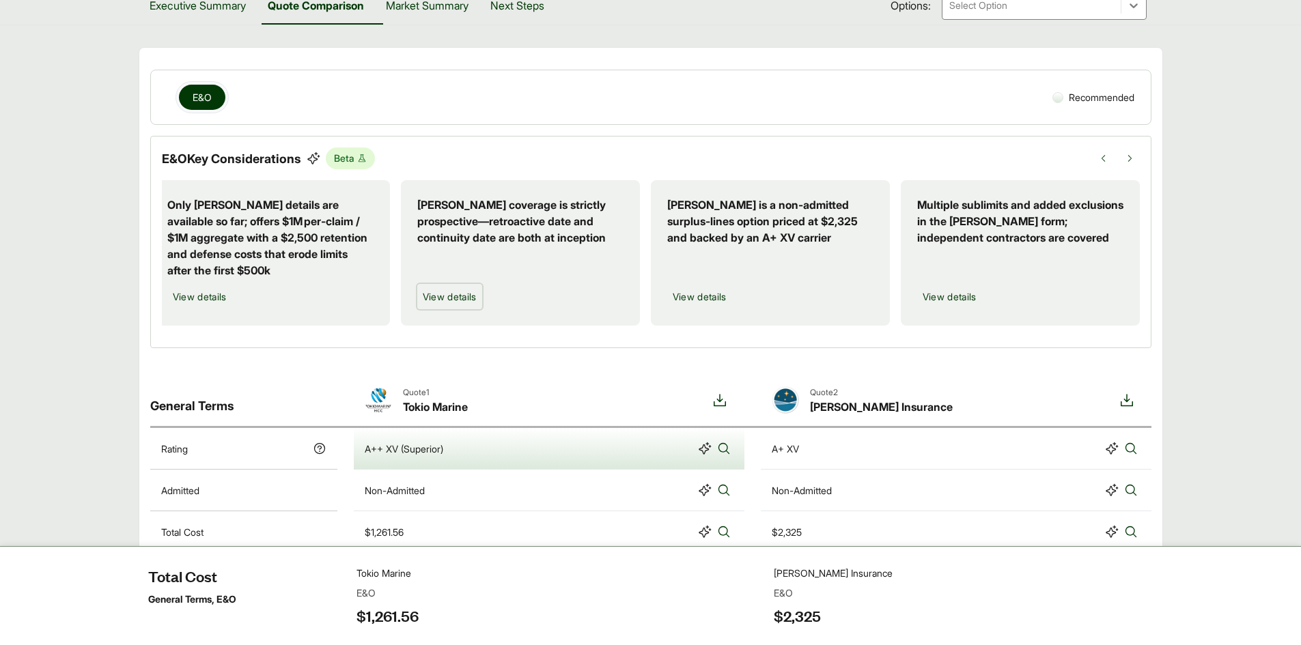
click at [434, 295] on span "View details" at bounding box center [450, 296] width 54 height 14
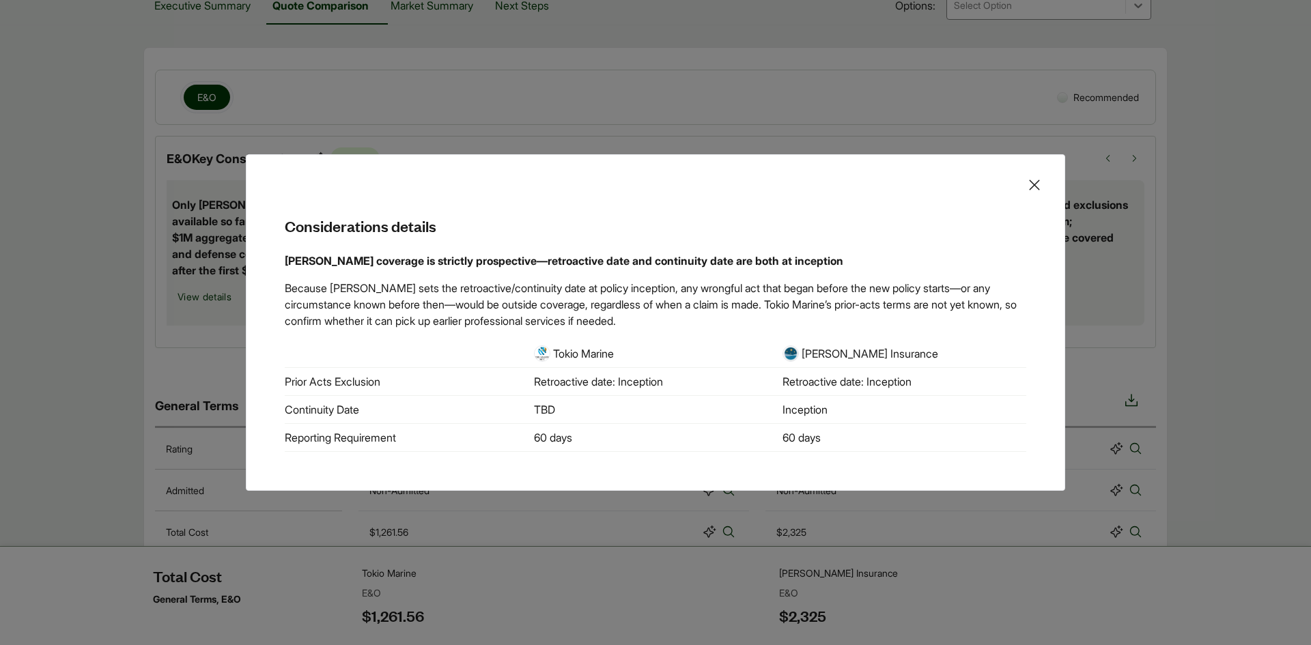
click at [1025, 184] on div "Considerations details [PERSON_NAME] coverage is strictly prospective—retroacti…" at bounding box center [655, 322] width 819 height 337
click at [1034, 185] on icon at bounding box center [1034, 185] width 10 height 10
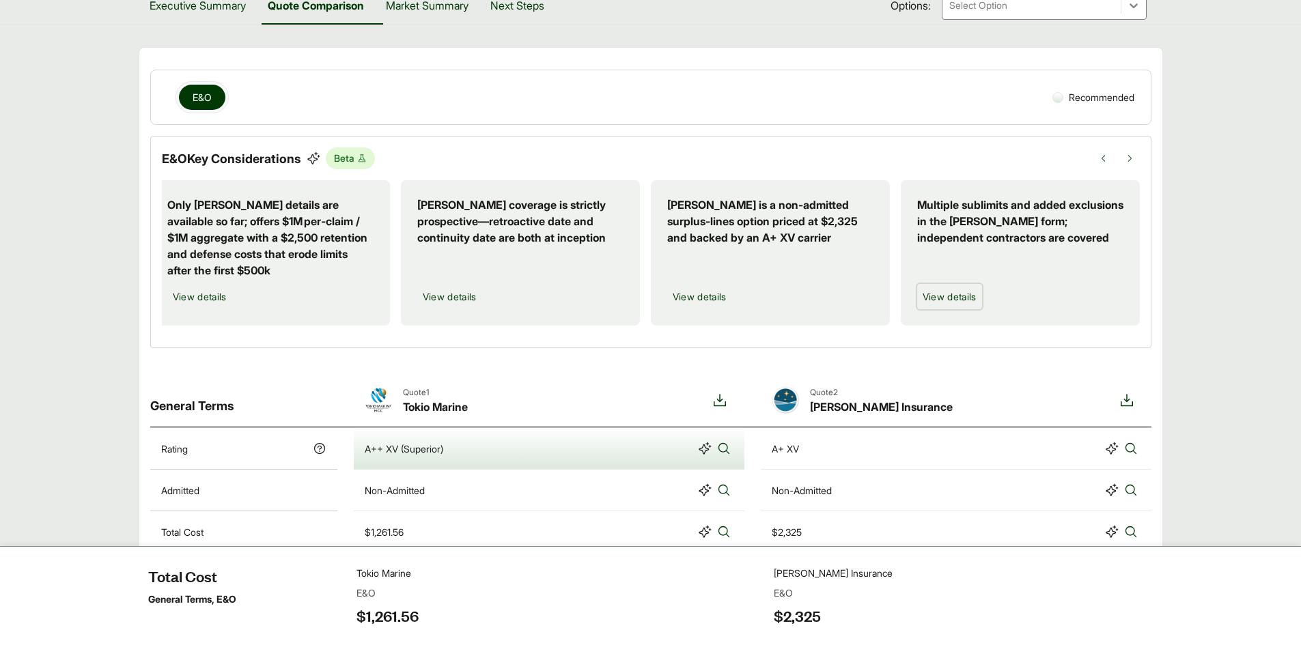
click at [943, 296] on span "View details" at bounding box center [949, 296] width 54 height 14
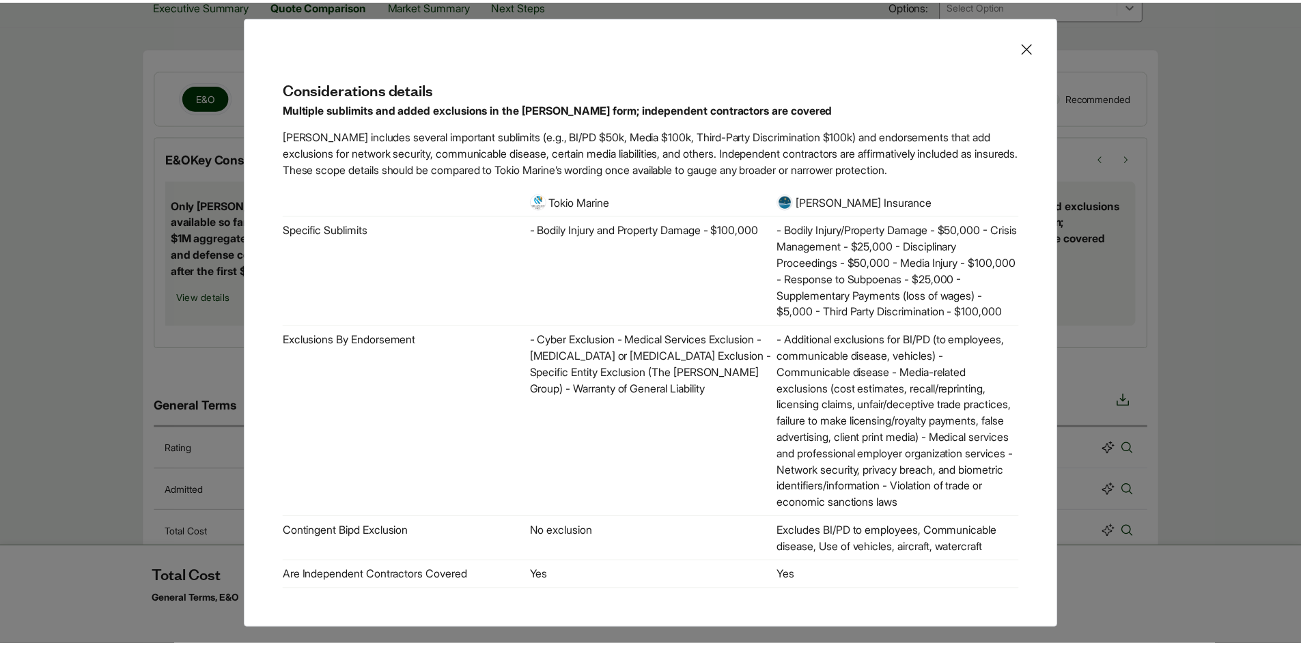
scroll to position [31, 0]
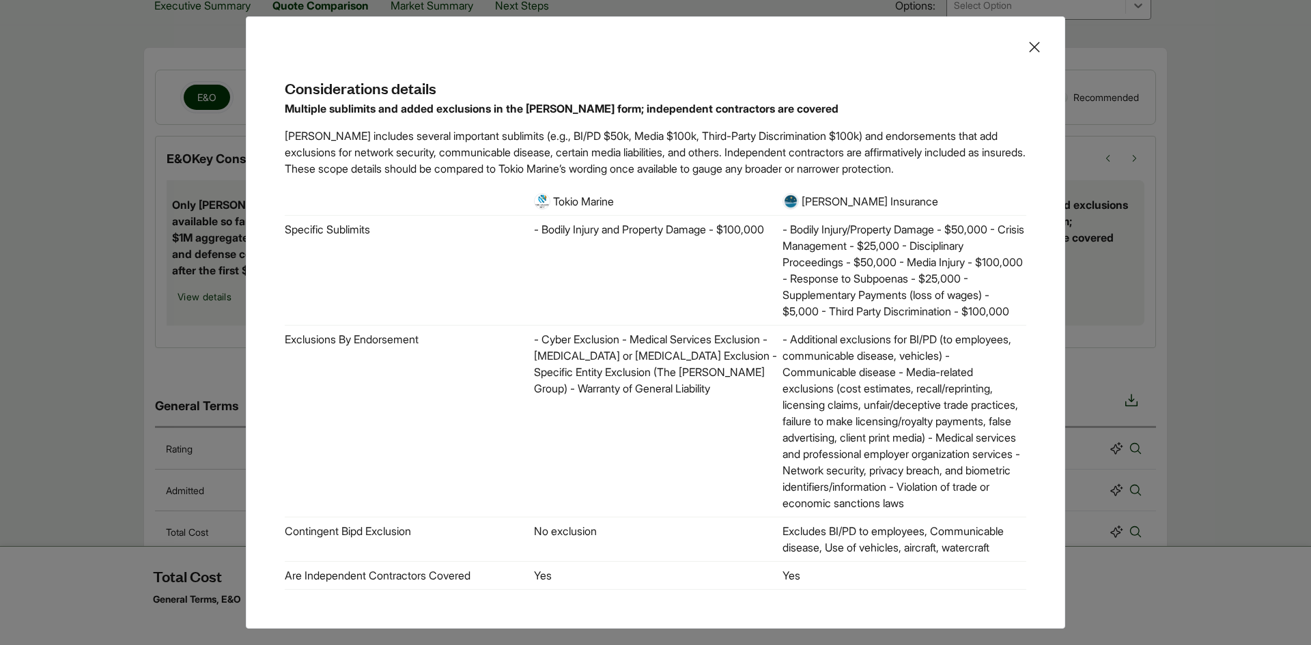
click at [1033, 46] on icon at bounding box center [1034, 47] width 10 height 10
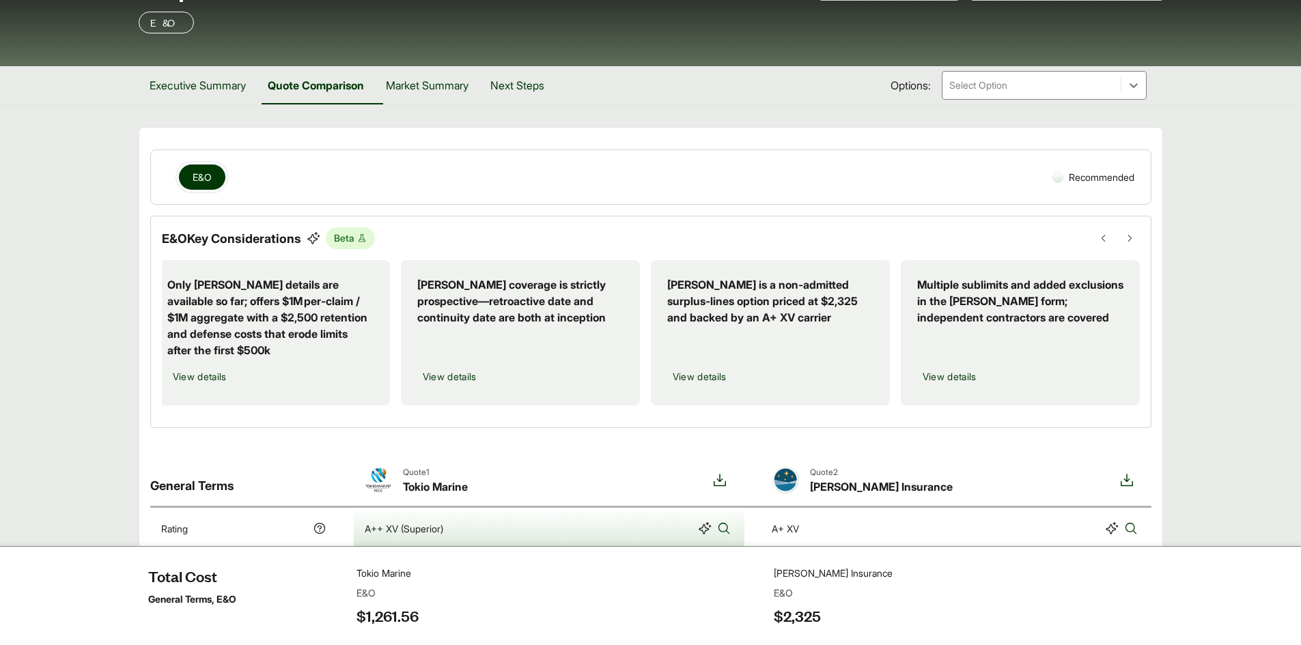
scroll to position [0, 0]
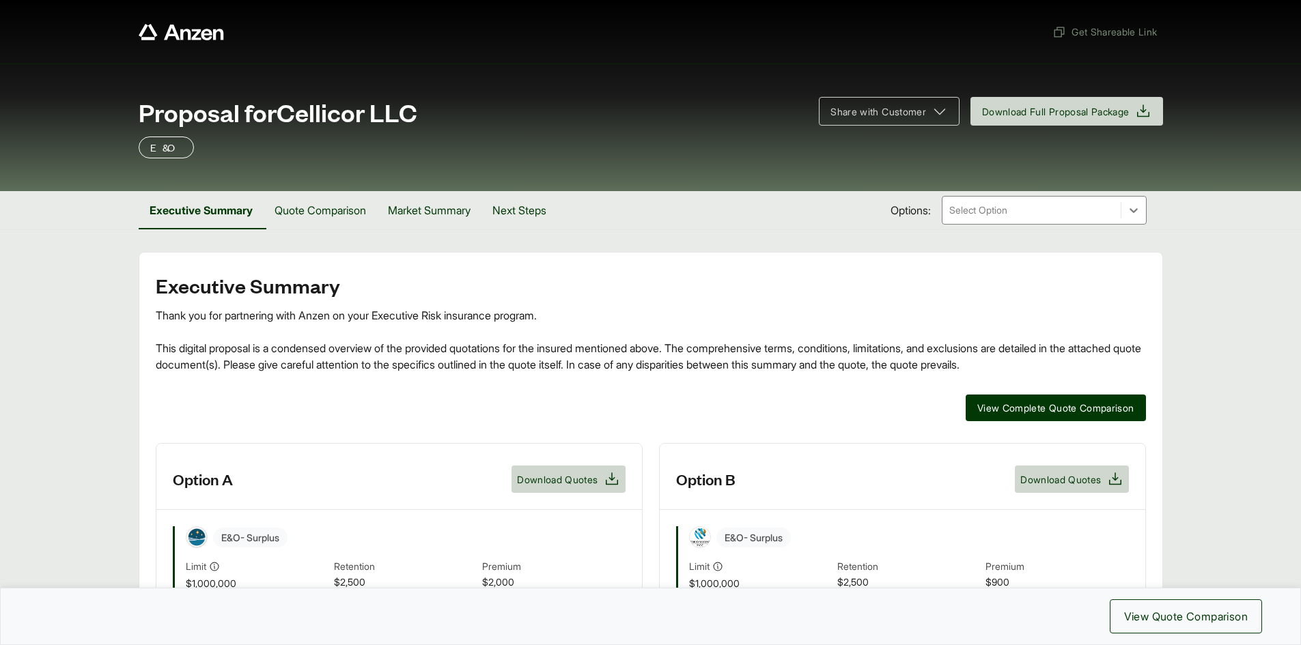
scroll to position [341, 0]
